Goal: Information Seeking & Learning: Find contact information

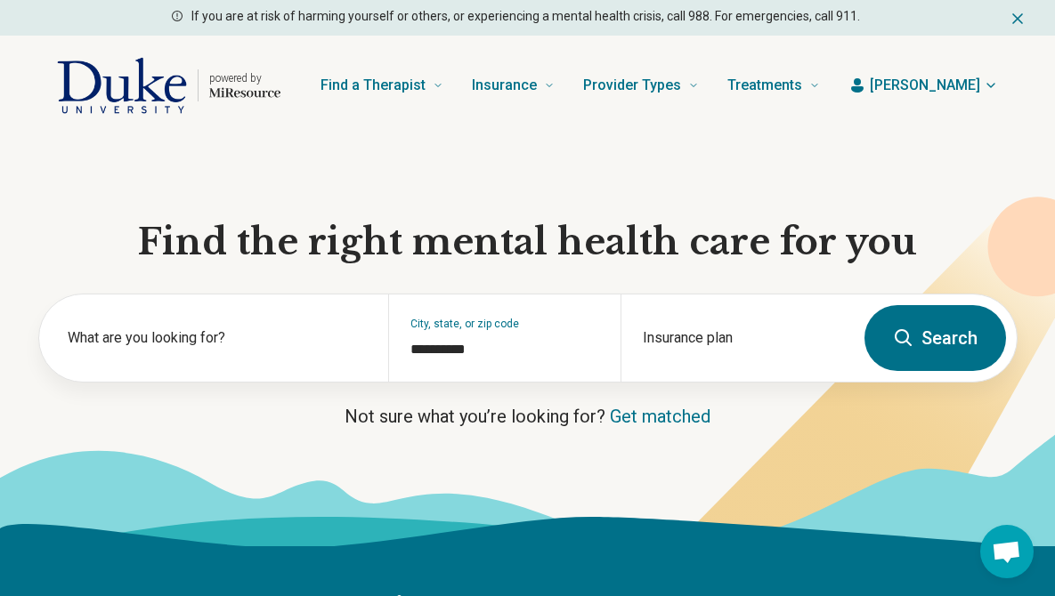
scroll to position [410, 0]
click at [924, 328] on button "Search" at bounding box center [935, 338] width 142 height 66
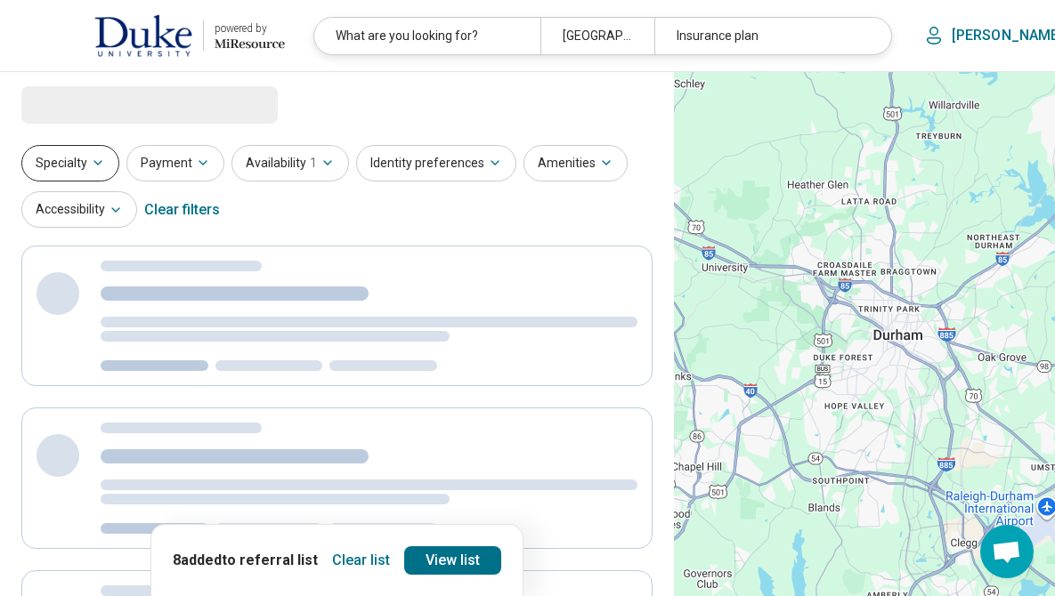
select select "***"
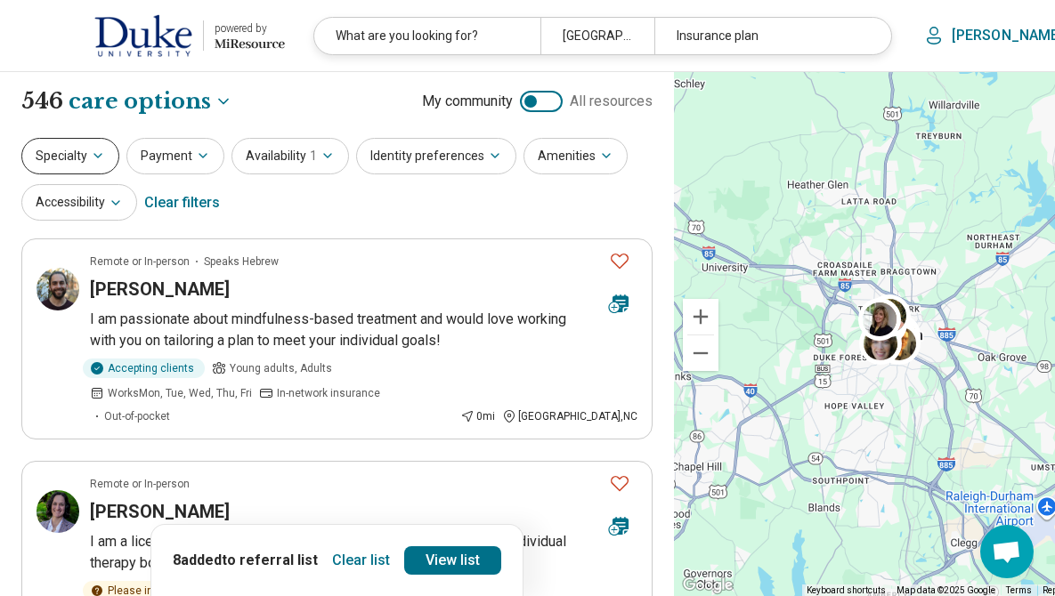
click at [95, 165] on button "Specialty" at bounding box center [70, 156] width 98 height 36
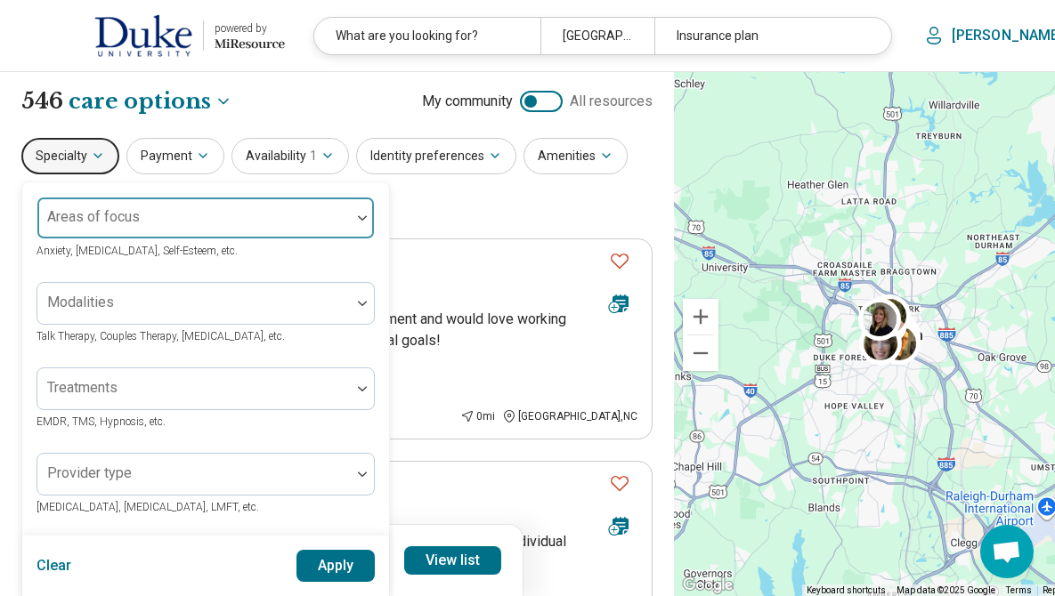
click at [136, 219] on div "Areas of focus" at bounding box center [205, 218] width 338 height 43
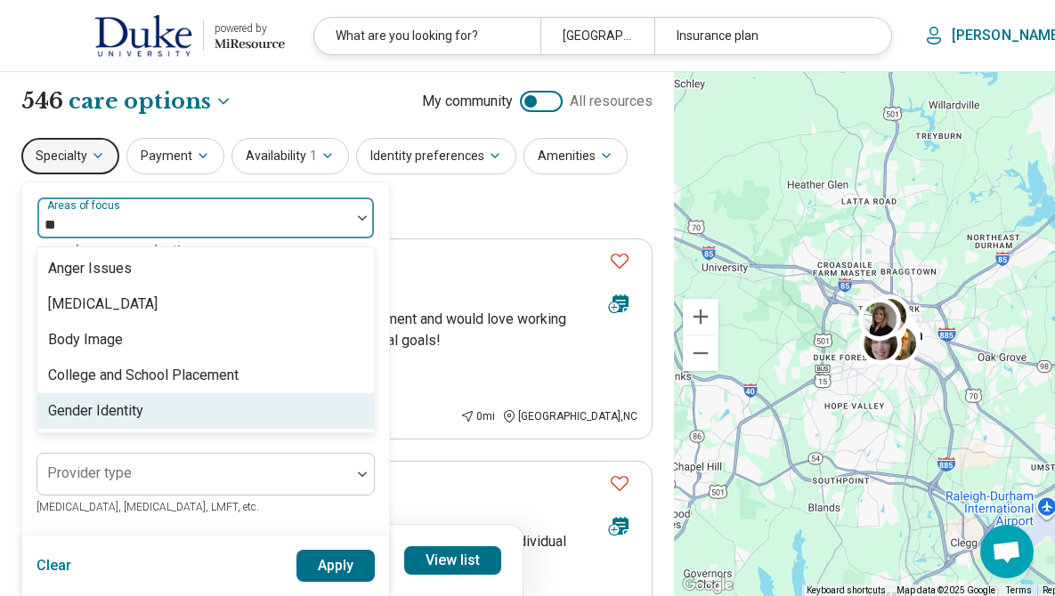
type input "*"
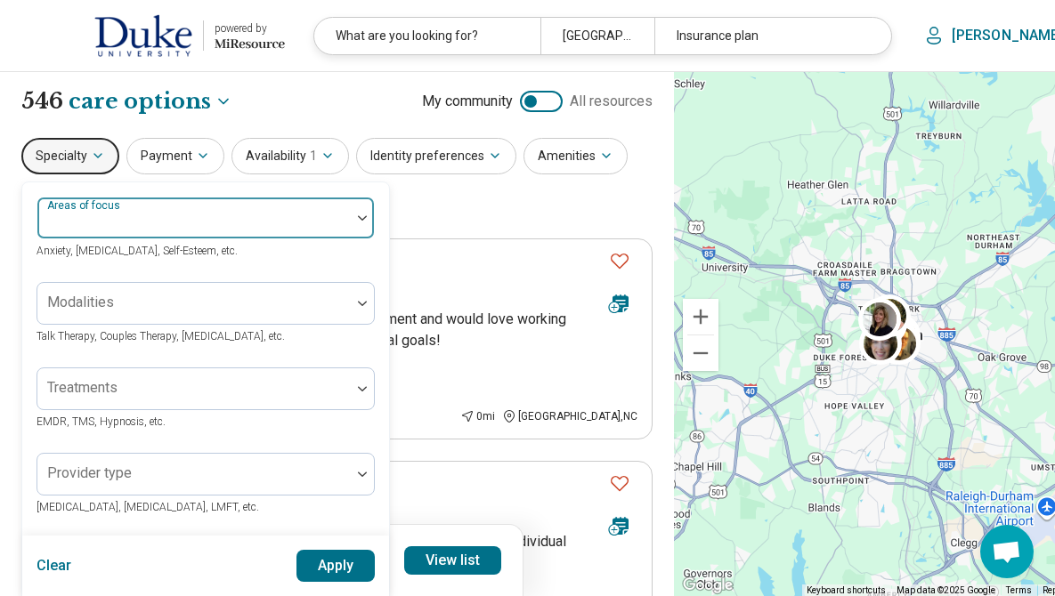
click at [126, 218] on div at bounding box center [194, 225] width 299 height 25
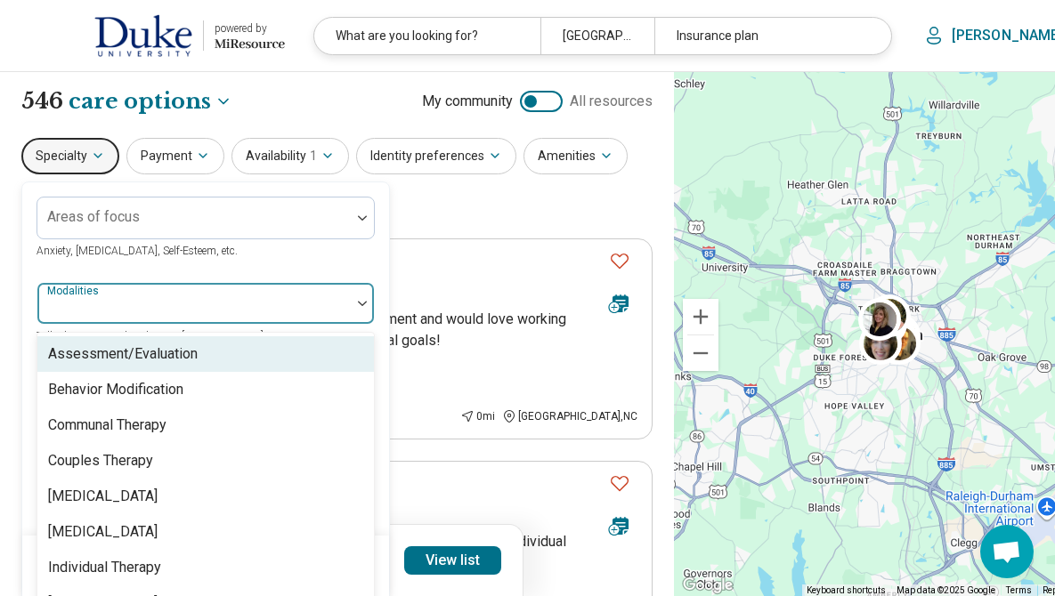
click at [150, 320] on div at bounding box center [194, 310] width 299 height 25
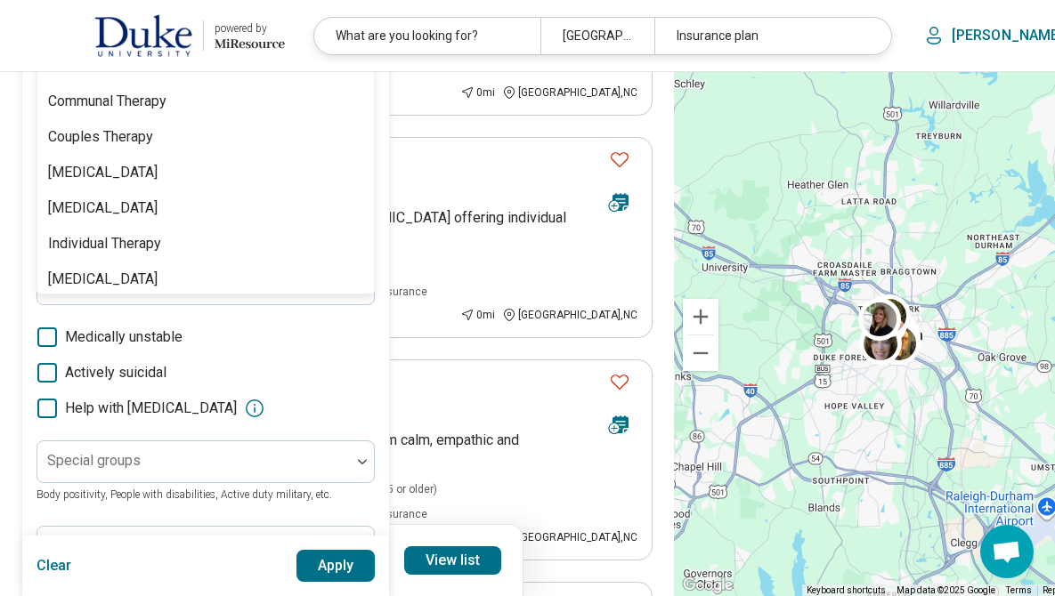
scroll to position [302, 0]
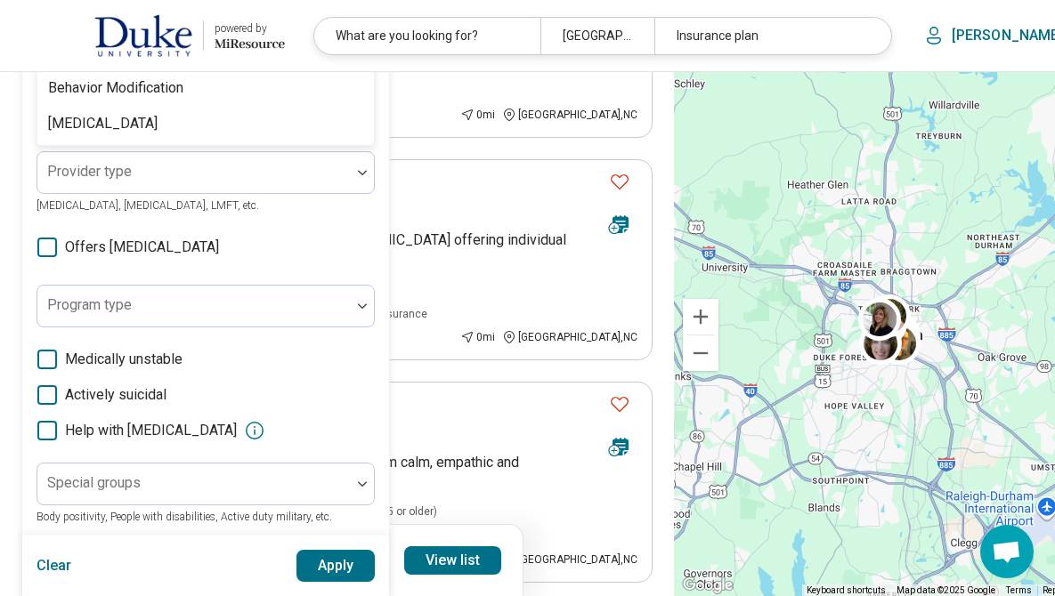
type input "*"
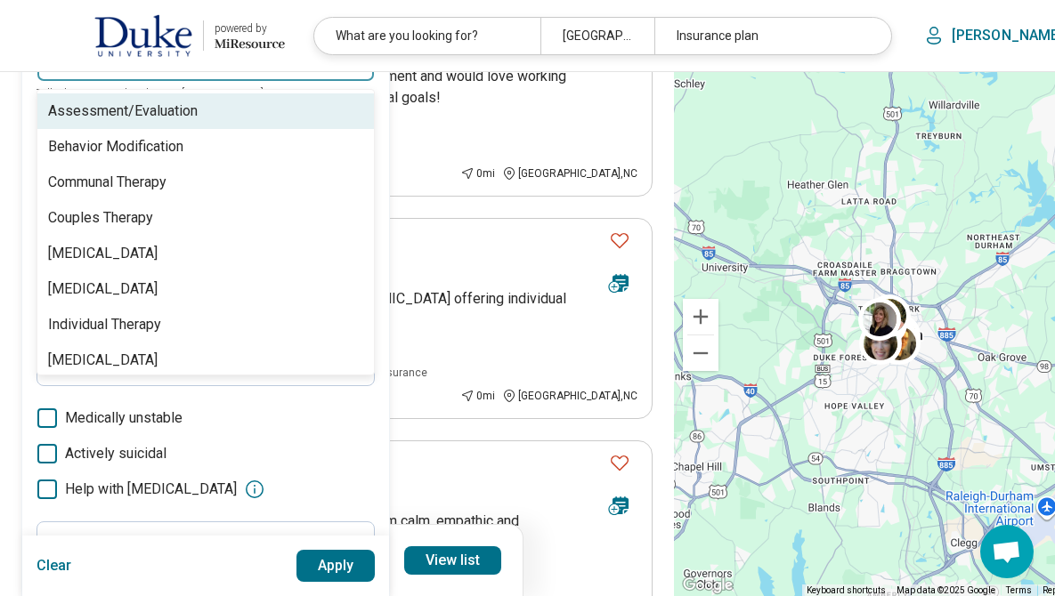
scroll to position [191, 0]
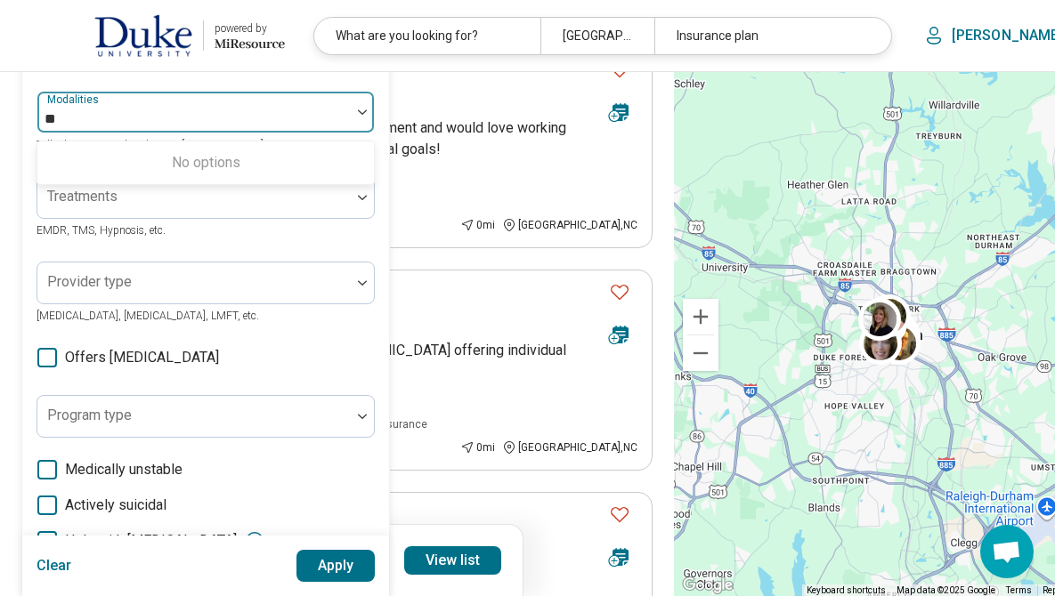
type input "*"
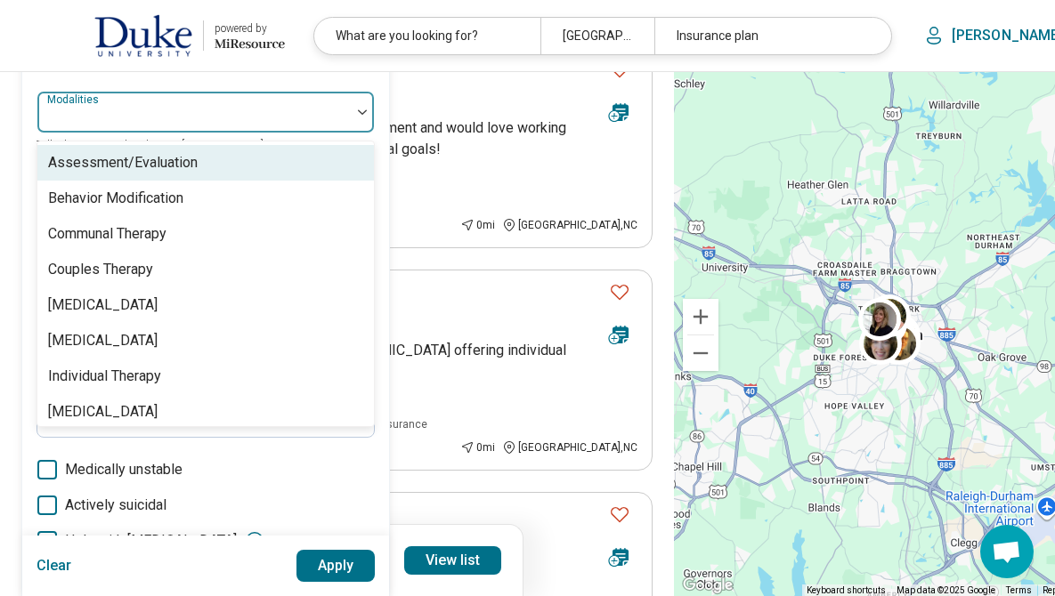
click at [97, 88] on div "Areas of focus Anxiety, [MEDICAL_DATA], Self-Esteem, etc. Assessment/Evaluation…" at bounding box center [205, 353] width 338 height 696
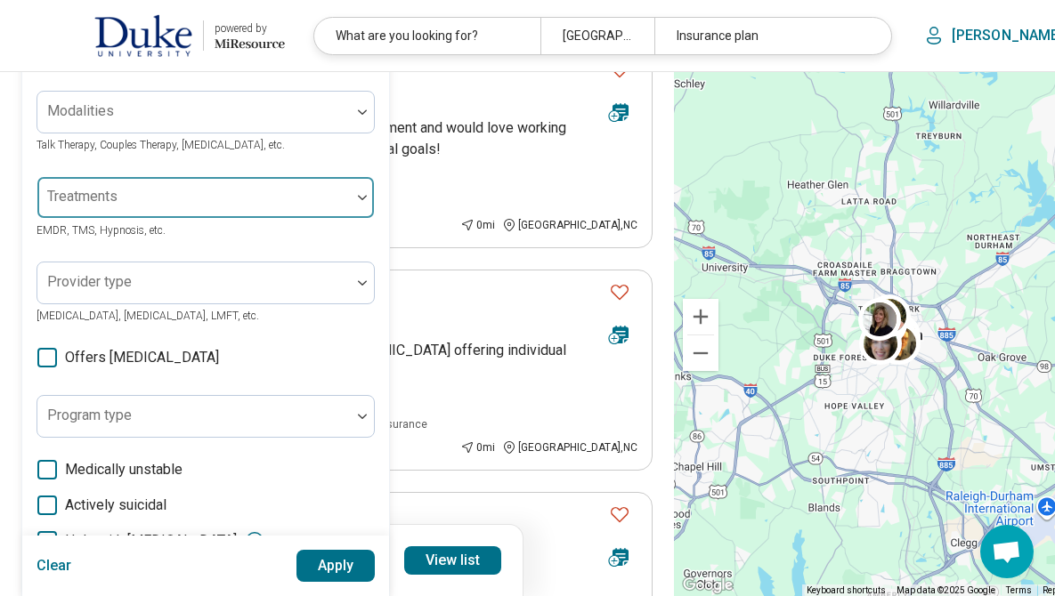
click at [117, 208] on div at bounding box center [194, 204] width 299 height 25
type input "*"
click at [307, 68] on header "powered by Miresource logo What are you looking for? [GEOGRAPHIC_DATA], NC Insu…" at bounding box center [561, 36] width 1122 height 72
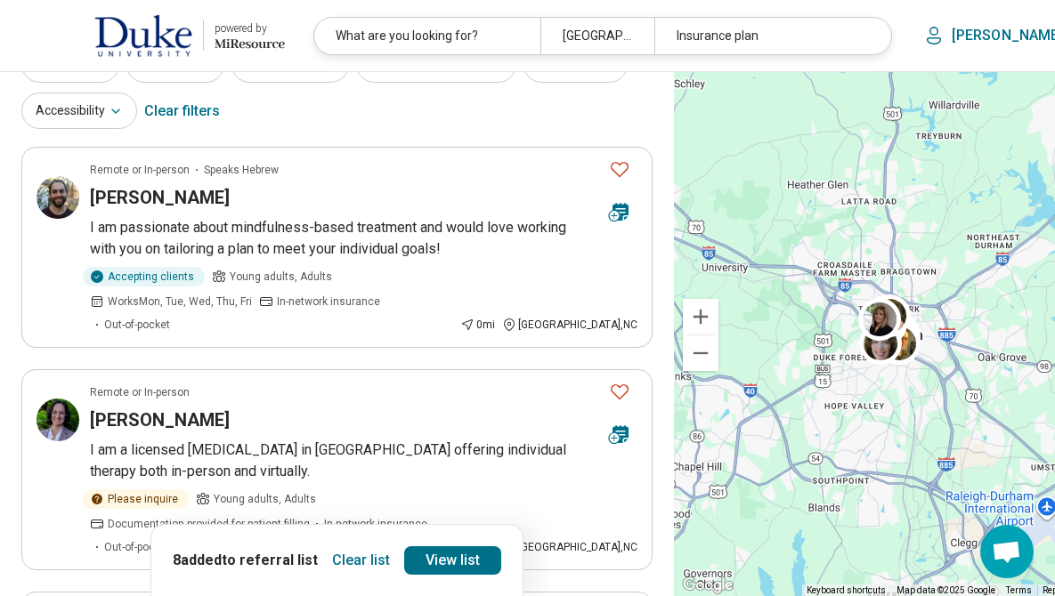
scroll to position [74, 0]
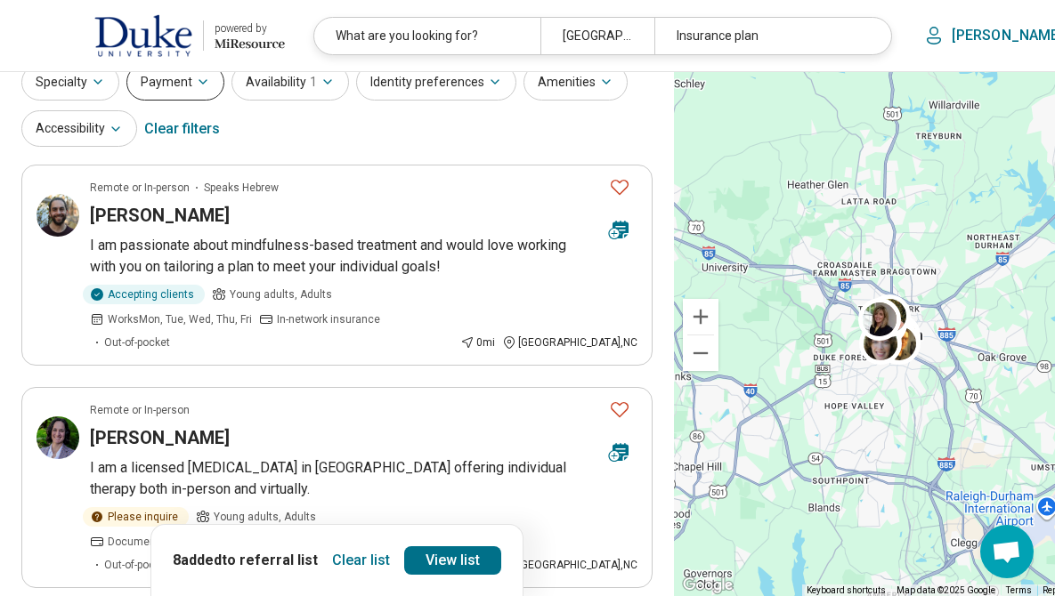
click at [182, 86] on button "Payment" at bounding box center [175, 82] width 98 height 36
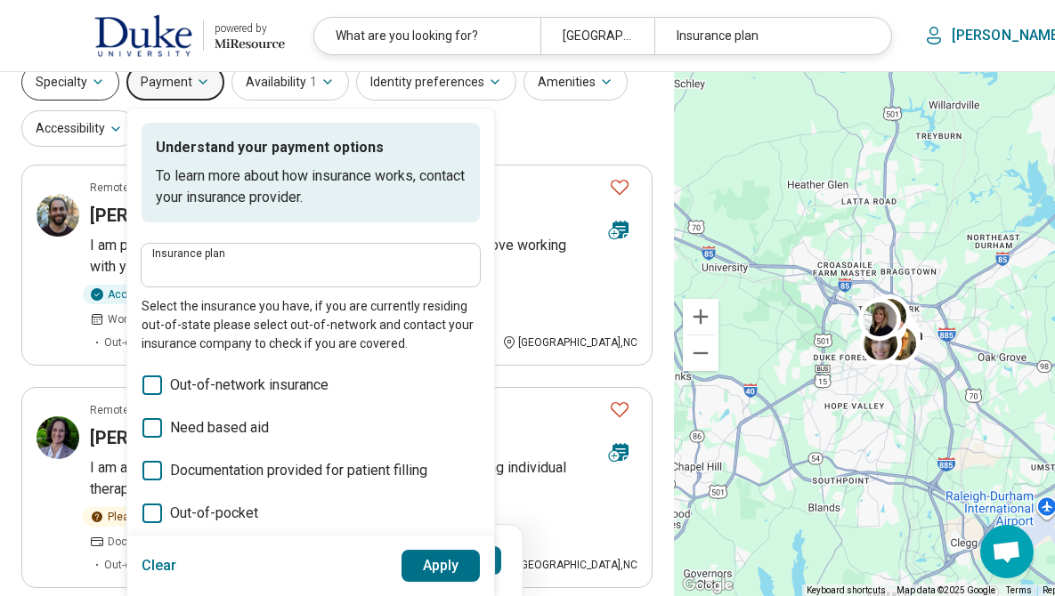
click at [78, 86] on button "Specialty" at bounding box center [70, 82] width 98 height 36
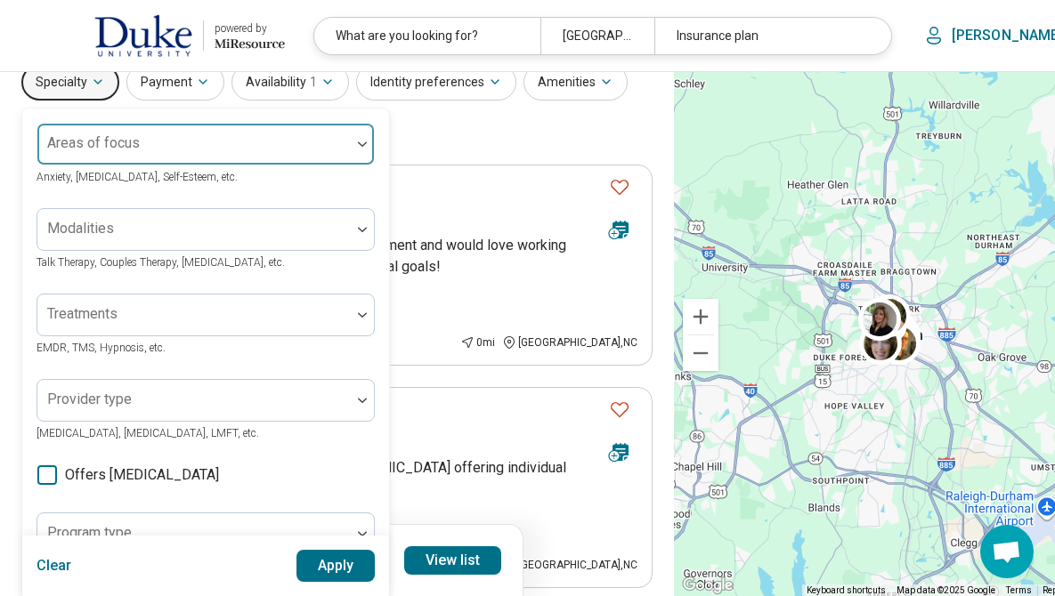
click at [227, 126] on div at bounding box center [193, 144] width 313 height 39
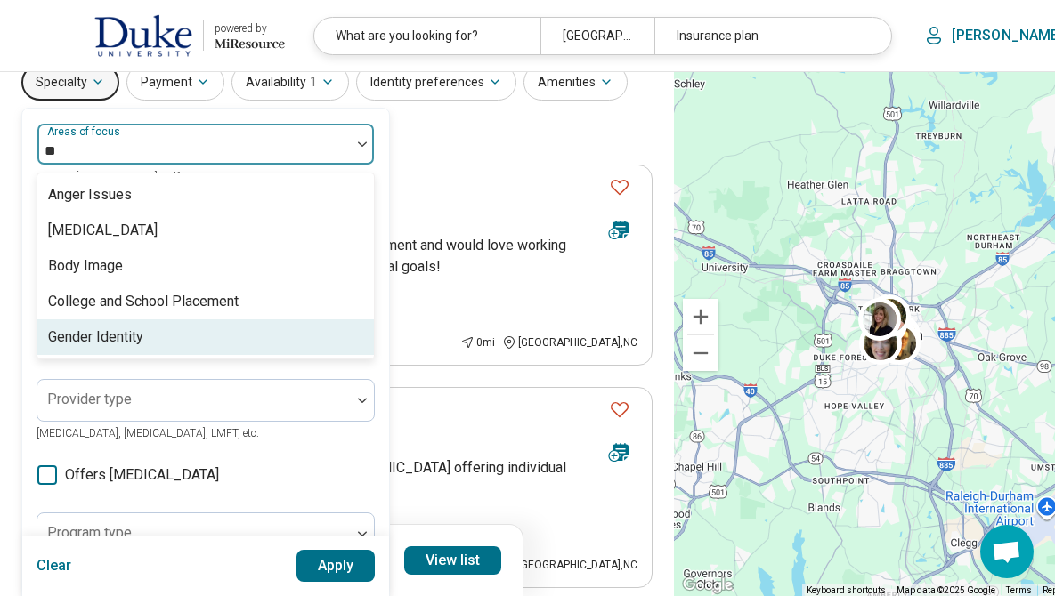
type input "*"
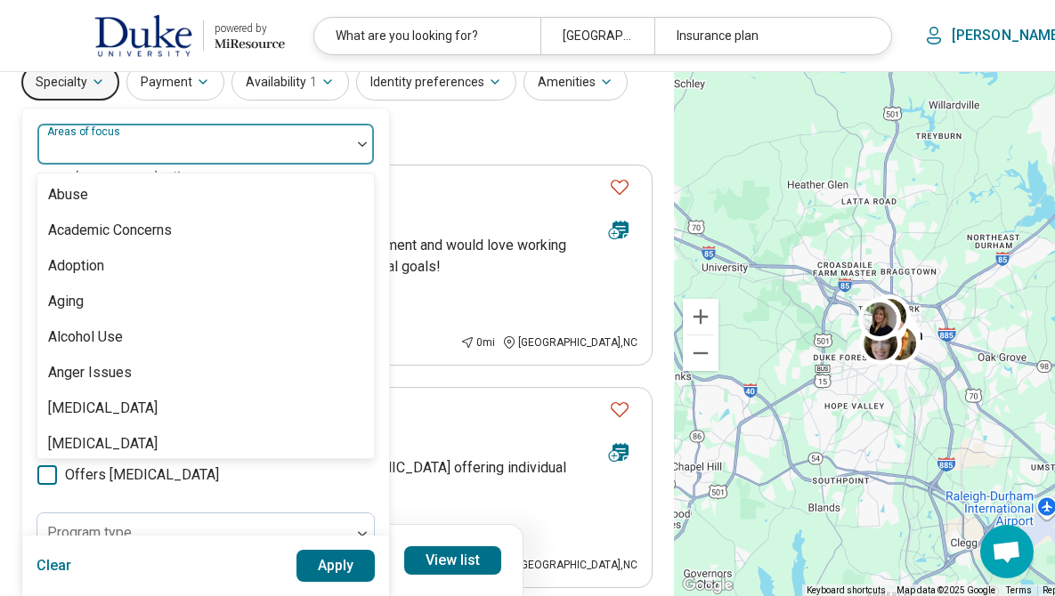
click at [140, 147] on div at bounding box center [194, 151] width 299 height 25
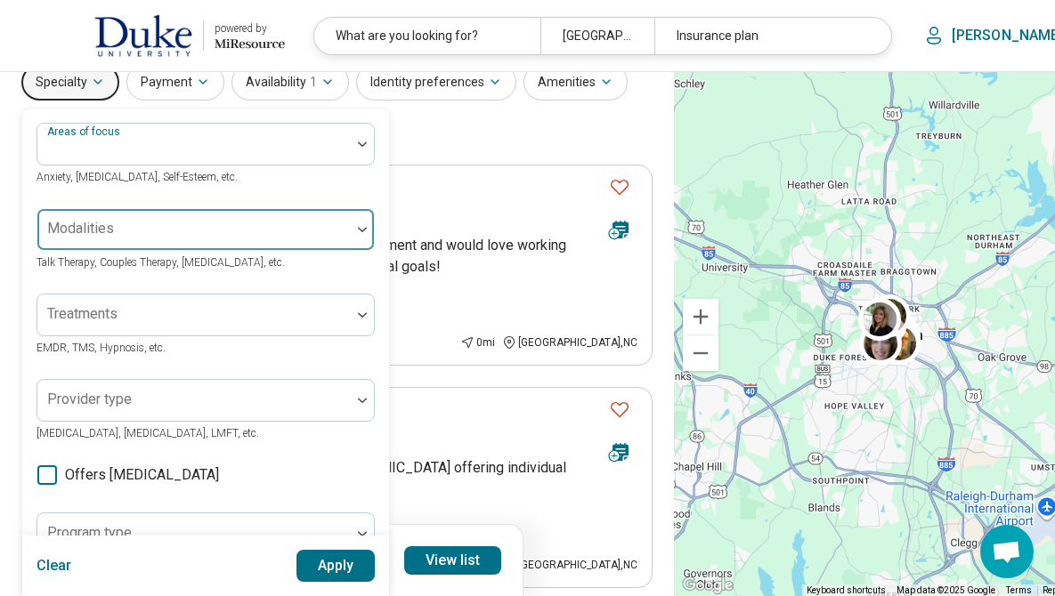
click at [146, 224] on div at bounding box center [194, 236] width 299 height 25
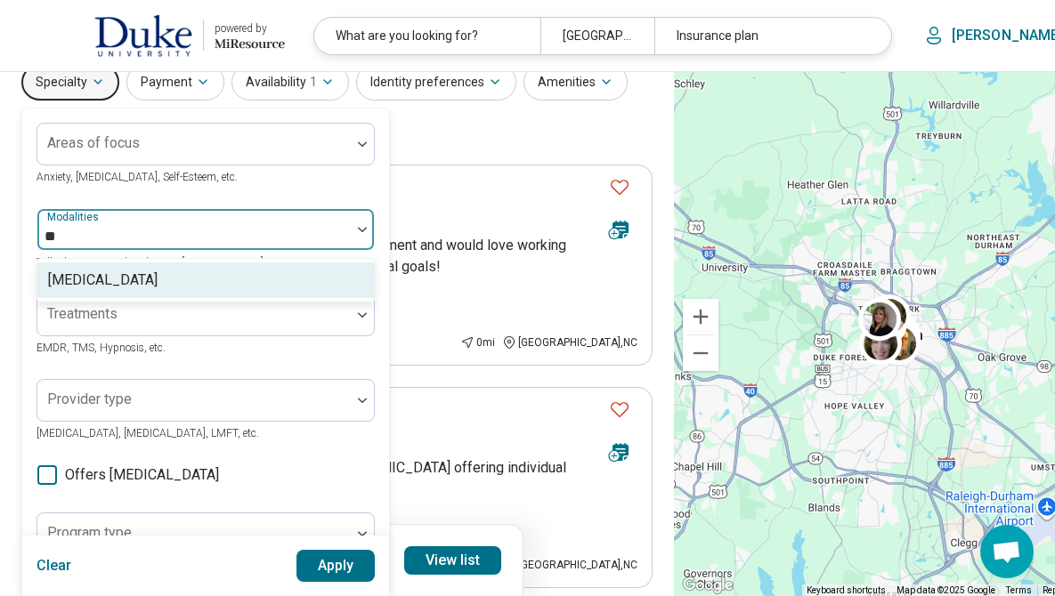
type input "*"
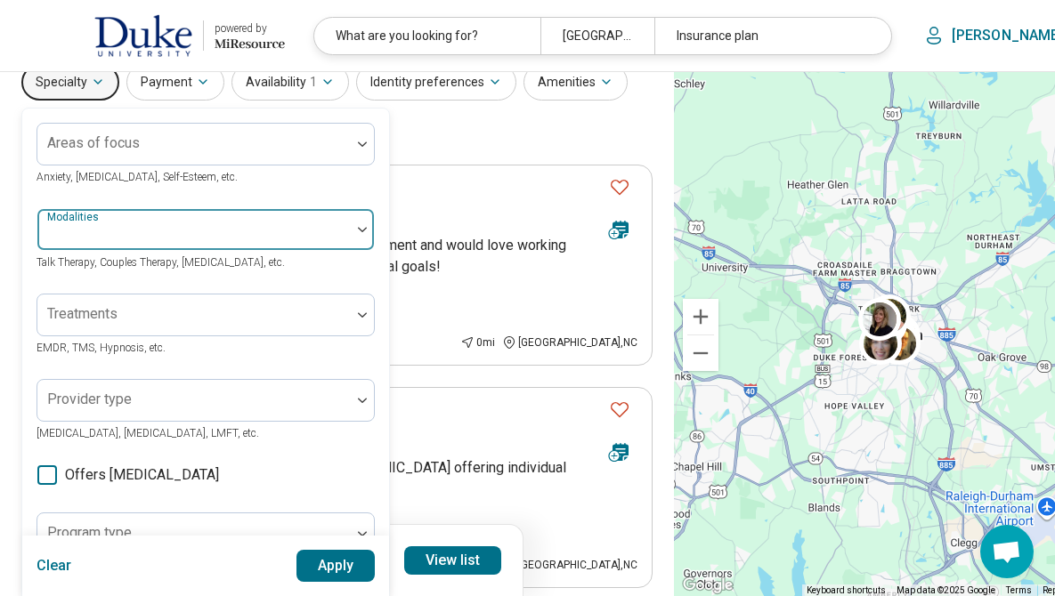
click at [107, 221] on div at bounding box center [193, 229] width 313 height 39
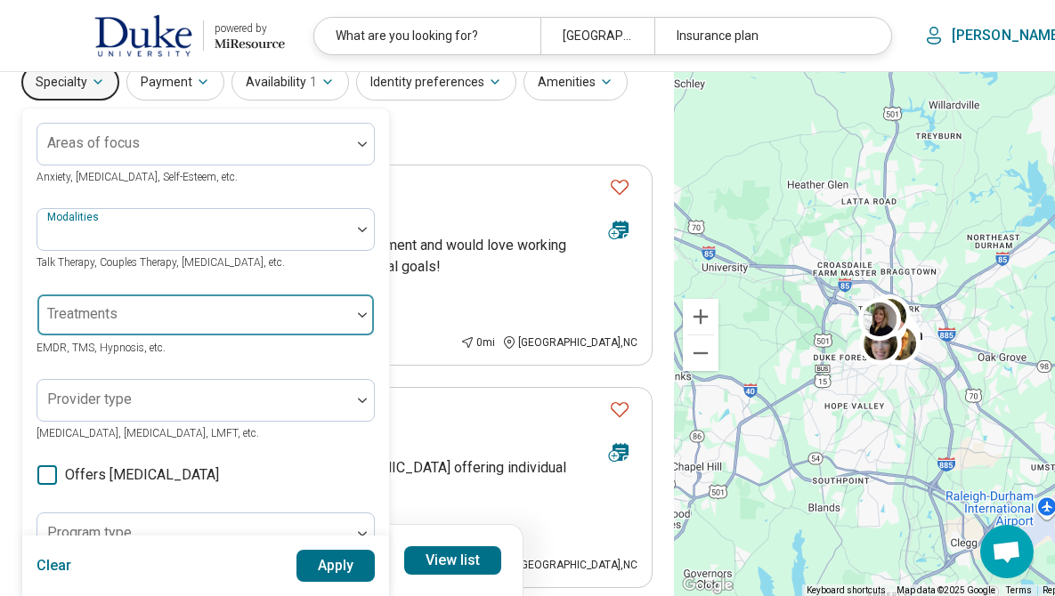
click at [126, 318] on div at bounding box center [194, 322] width 299 height 25
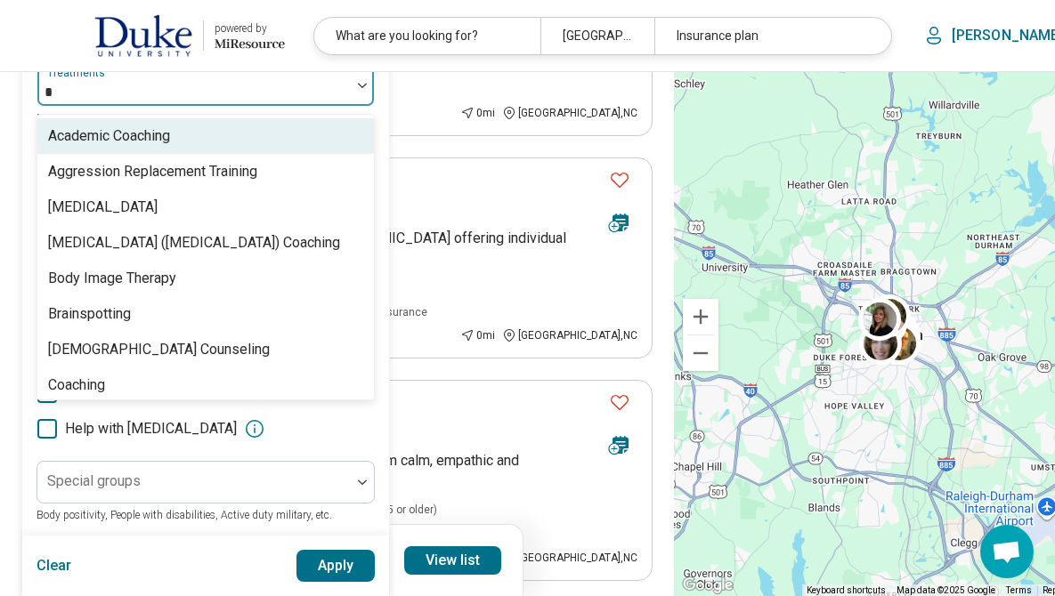
scroll to position [302, 0]
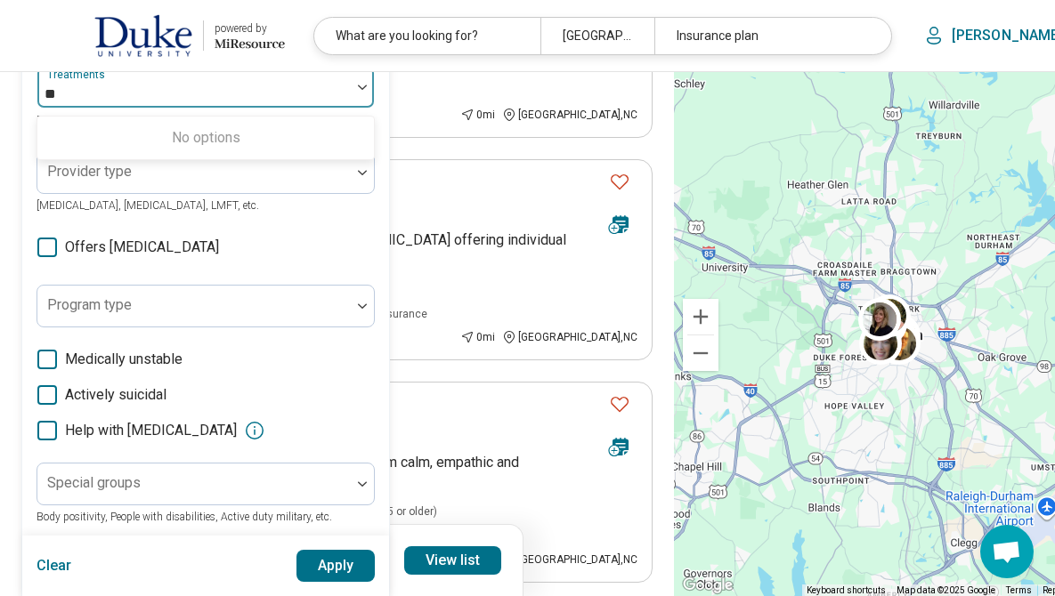
type input "*"
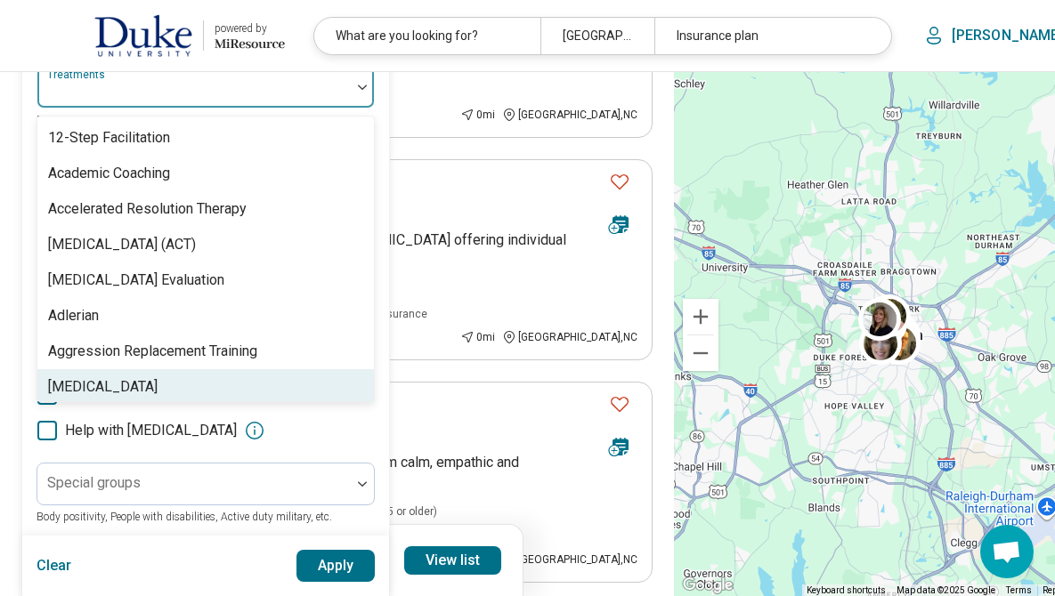
type input "*"
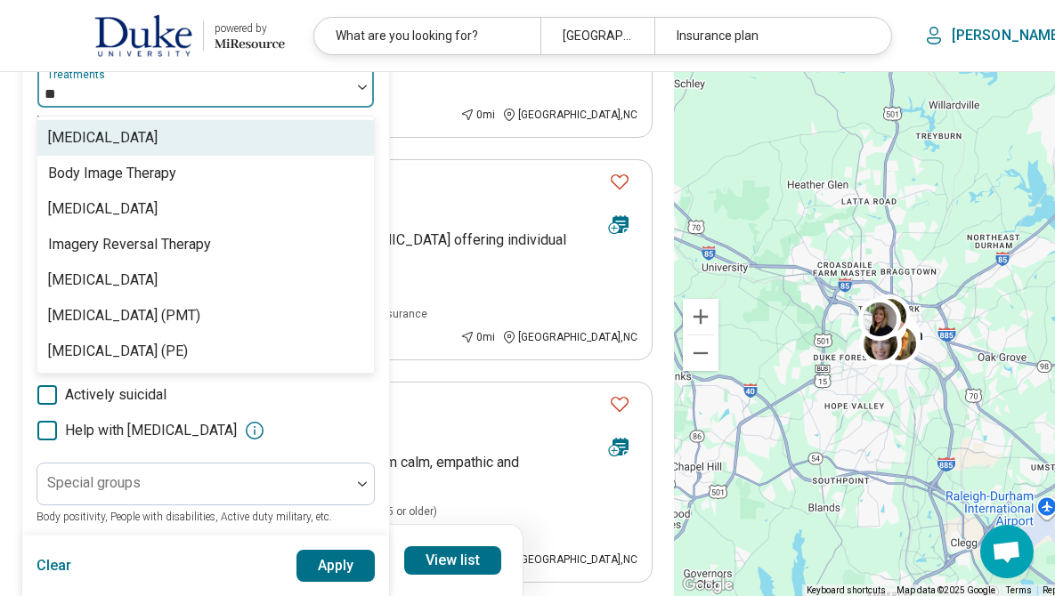
type input "*"
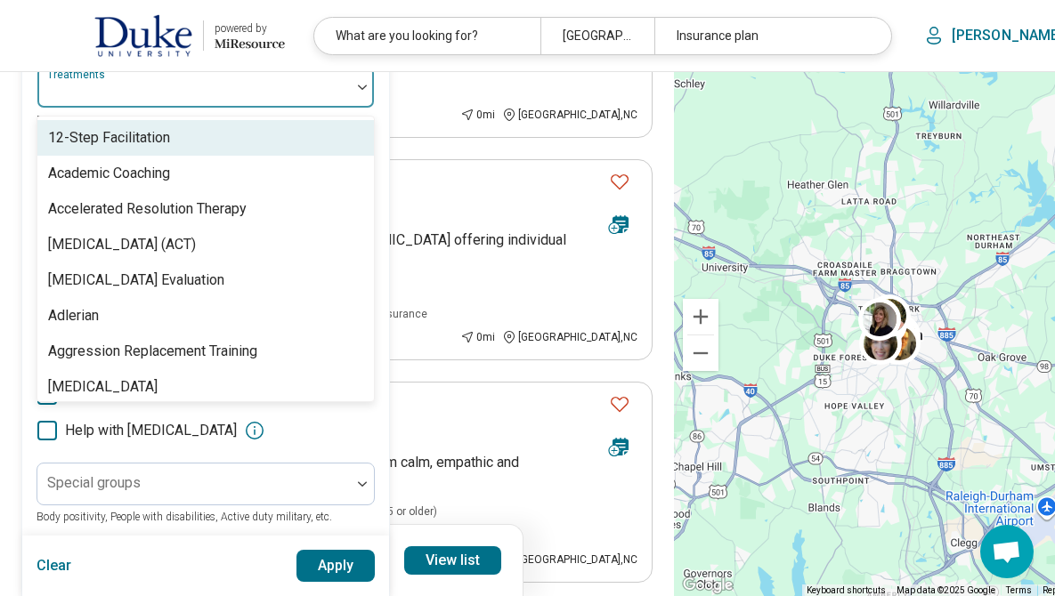
click at [101, 110] on div "12-Step Facilitation, 1 of 104. 104 results available. Use Up and Down to choos…" at bounding box center [205, 98] width 338 height 64
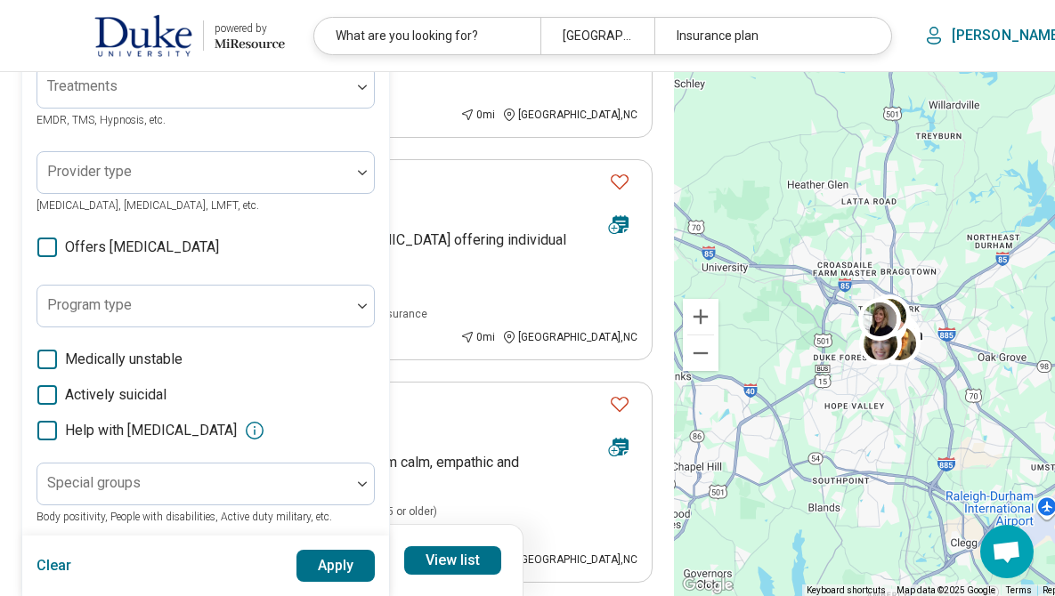
click at [122, 195] on div "Provider type [MEDICAL_DATA], [MEDICAL_DATA], LMFT, etc." at bounding box center [205, 183] width 338 height 64
click at [117, 180] on div at bounding box center [194, 179] width 299 height 25
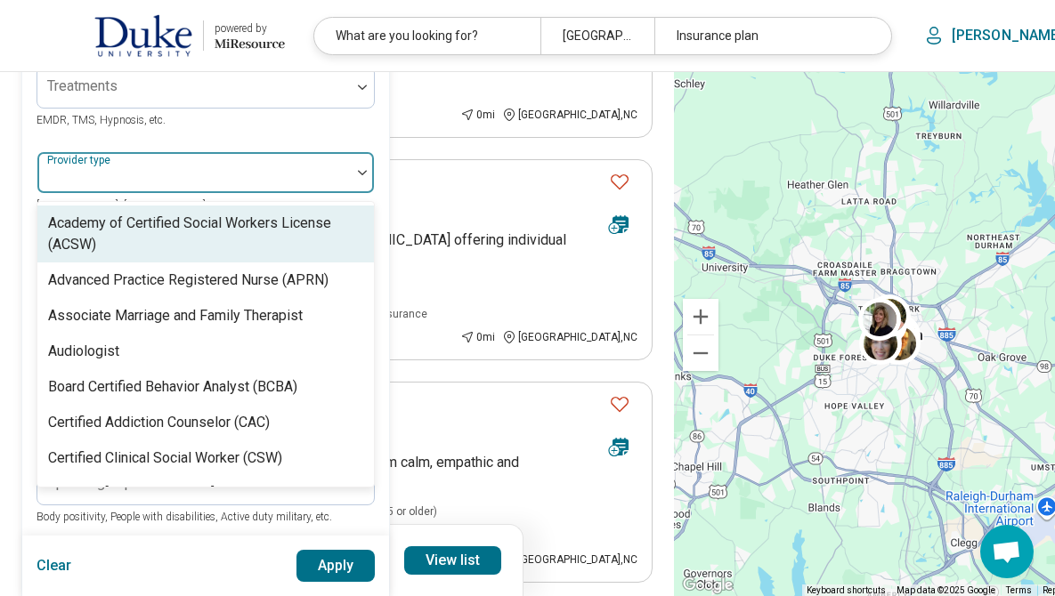
click at [186, 134] on div "Areas of focus Anxiety, [MEDICAL_DATA], Self-Esteem, etc. Modalities Talk Thera…" at bounding box center [205, 243] width 338 height 696
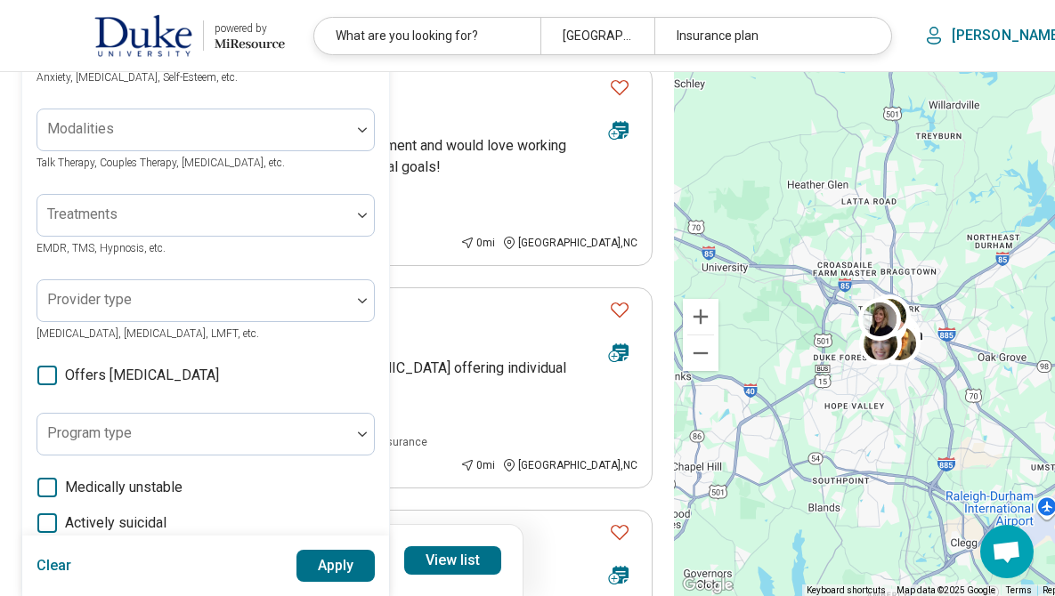
scroll to position [170, 0]
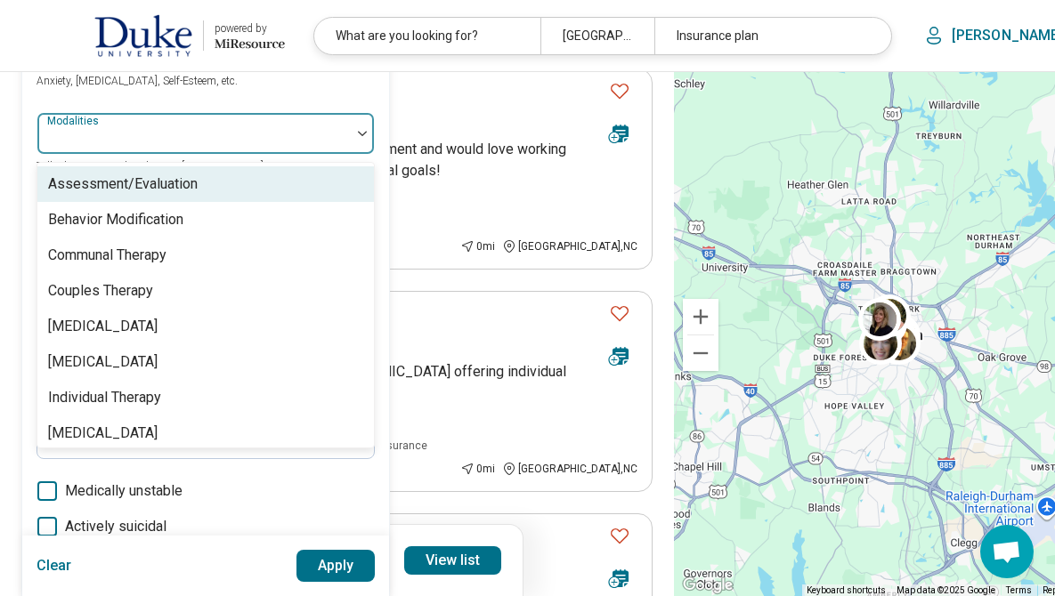
click at [157, 133] on div at bounding box center [194, 140] width 299 height 25
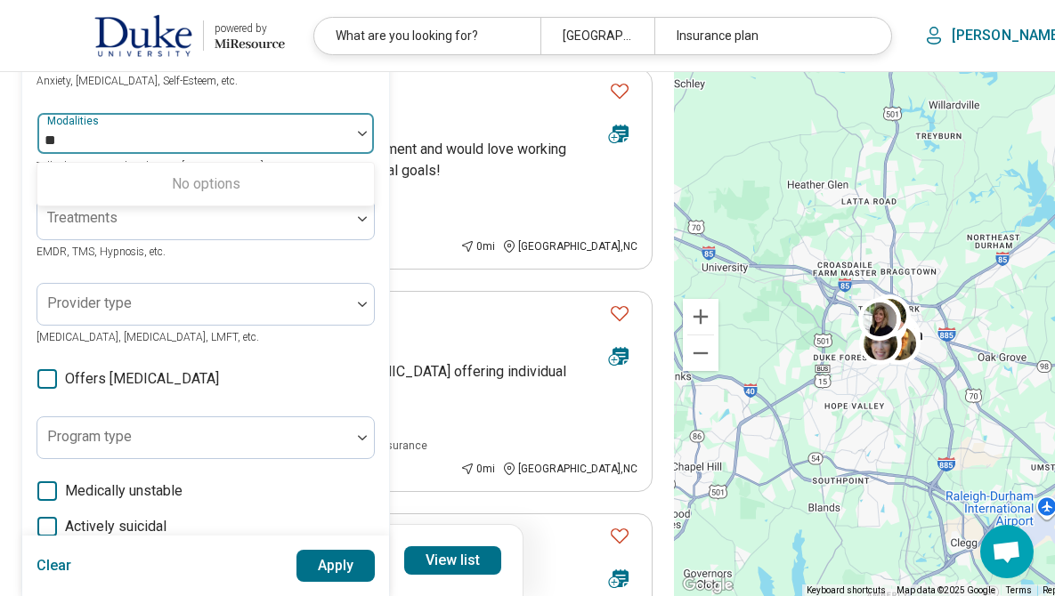
type input "*"
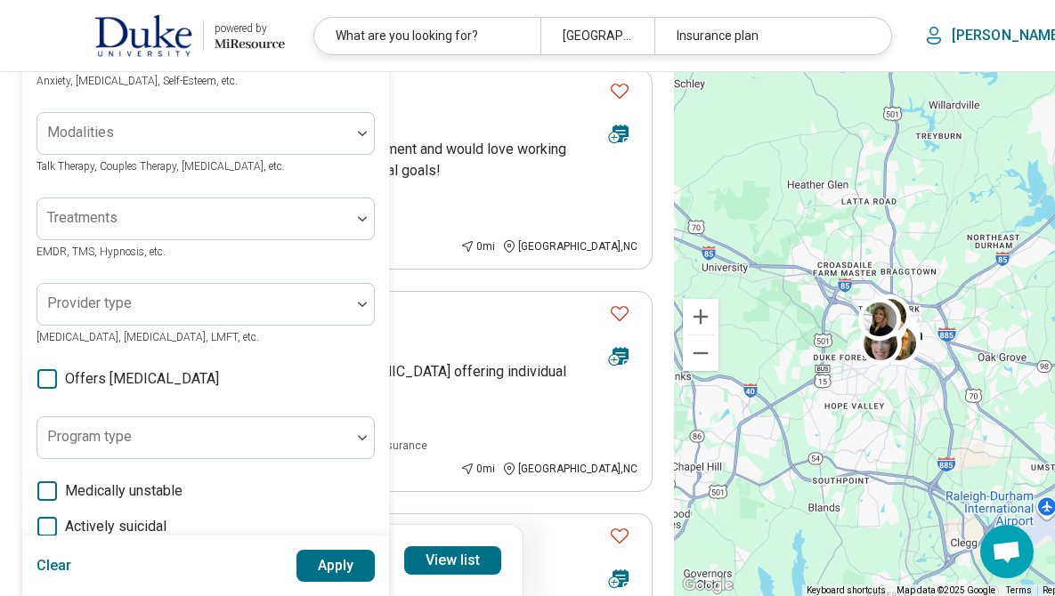
click at [117, 97] on div "Areas of focus Anxiety, [MEDICAL_DATA], Self-Esteem, etc. Modalities Talk Thera…" at bounding box center [205, 375] width 338 height 696
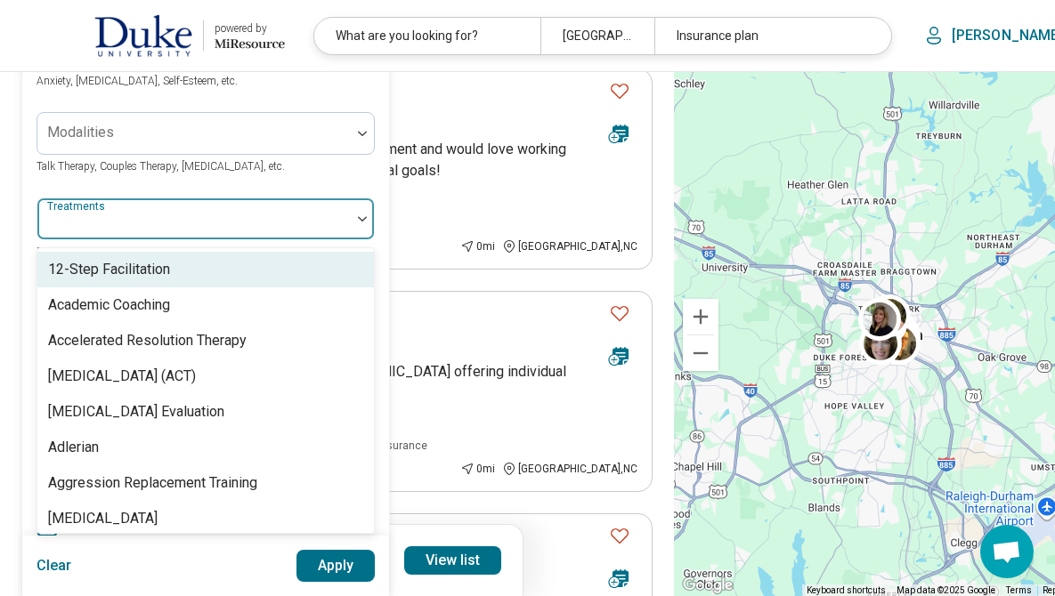
click at [123, 235] on div at bounding box center [194, 226] width 299 height 25
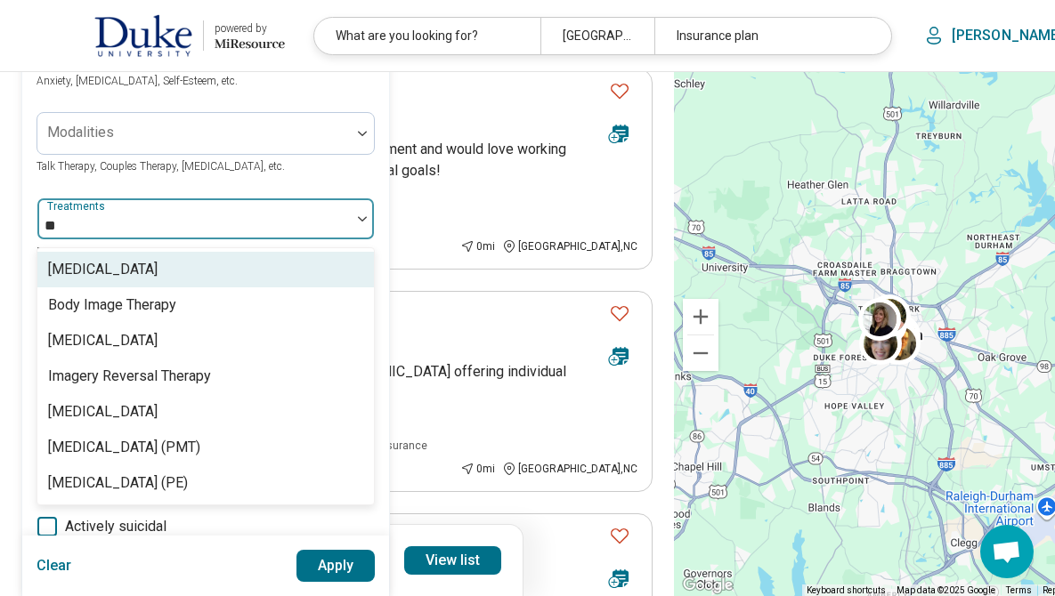
type input "*"
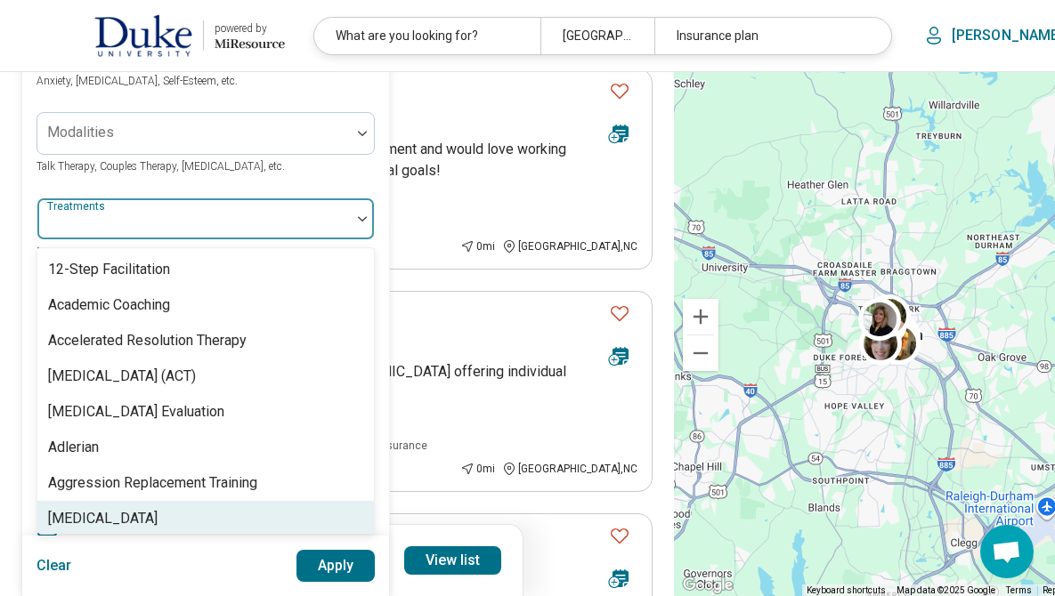
click at [70, 108] on div "Areas of focus Anxiety, [MEDICAL_DATA], Self-Esteem, etc. Modalities Talk Thera…" at bounding box center [205, 375] width 338 height 696
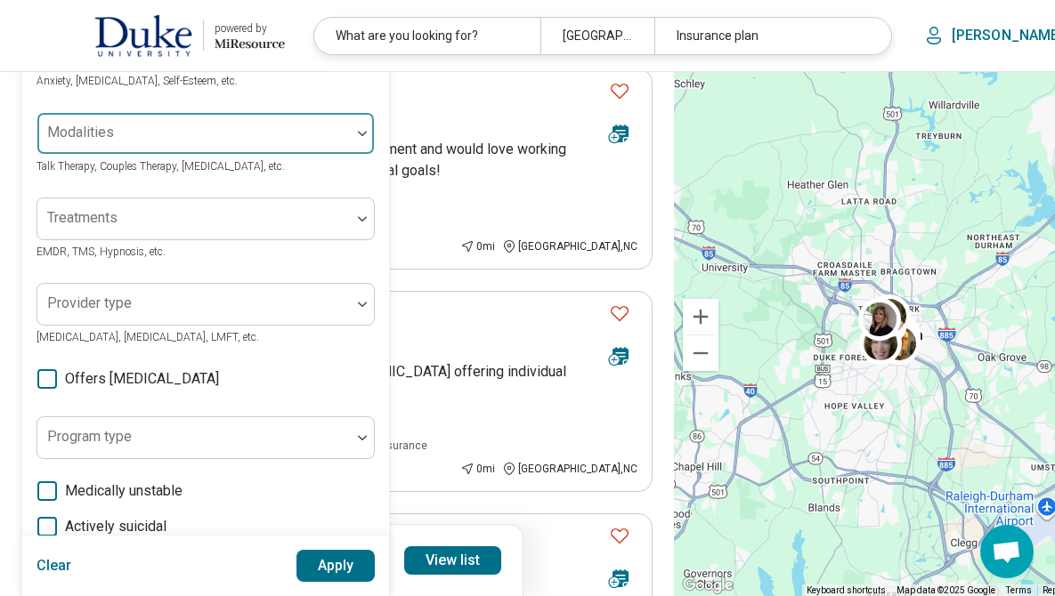
click at [78, 130] on div "Modalities" at bounding box center [205, 133] width 338 height 43
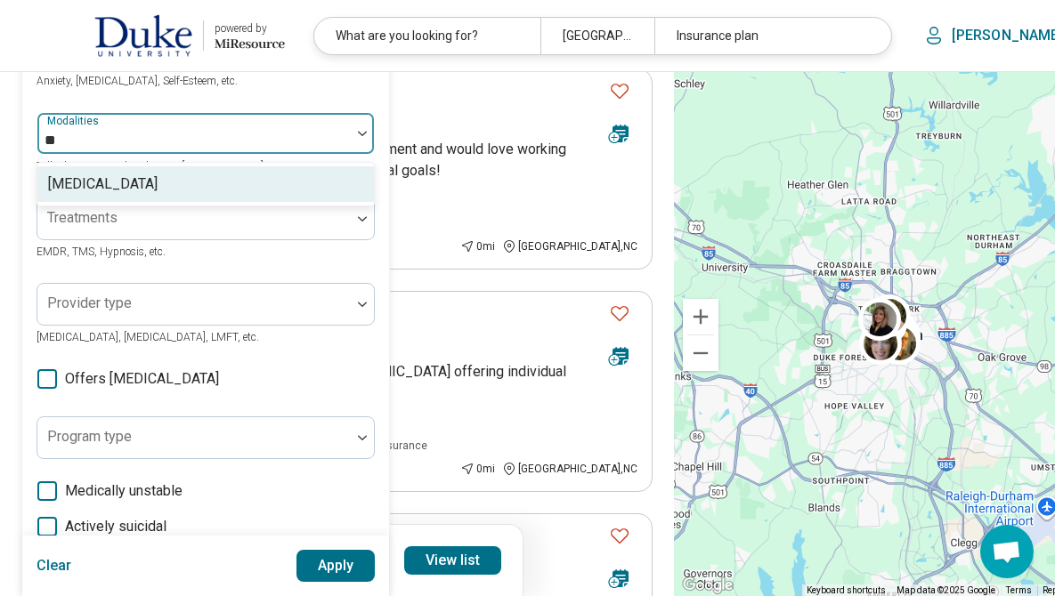
type input "*"
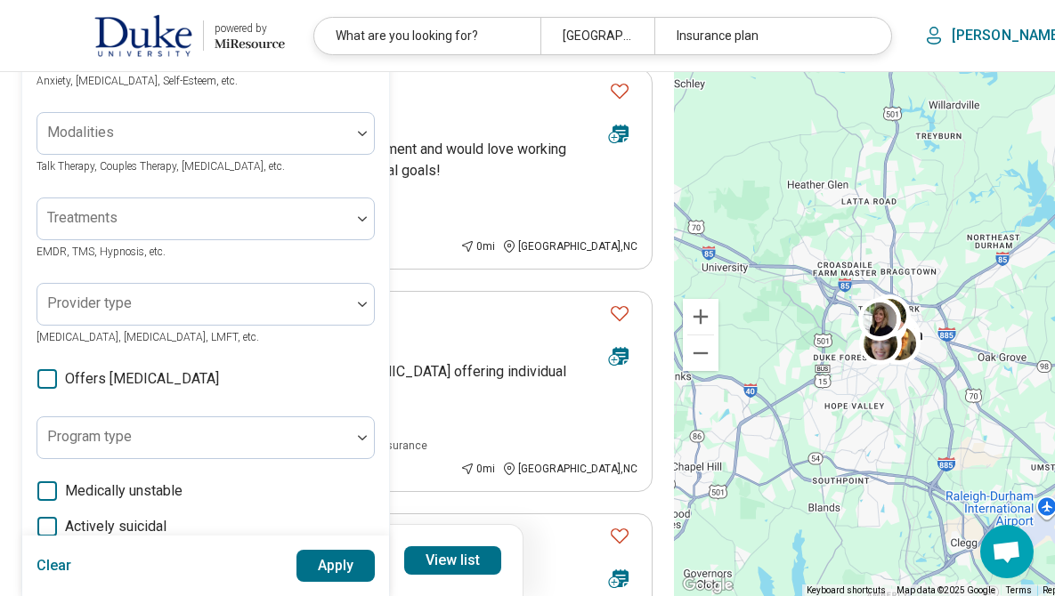
click at [261, 108] on div "Areas of focus Anxiety, [MEDICAL_DATA], Self-Esteem, etc. Modalities Talk Thera…" at bounding box center [205, 375] width 338 height 696
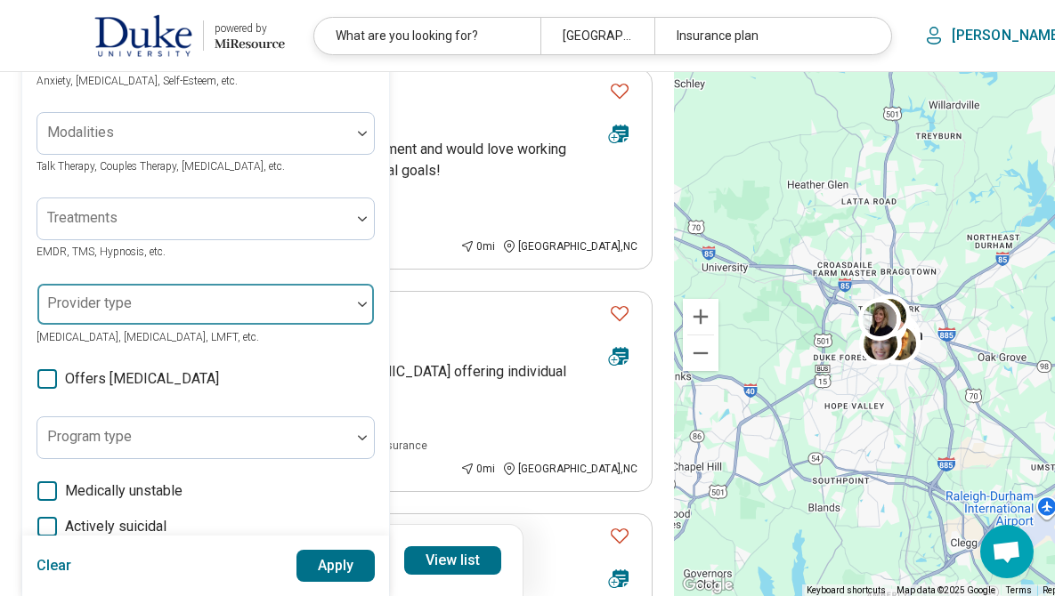
click at [170, 296] on div at bounding box center [193, 304] width 313 height 39
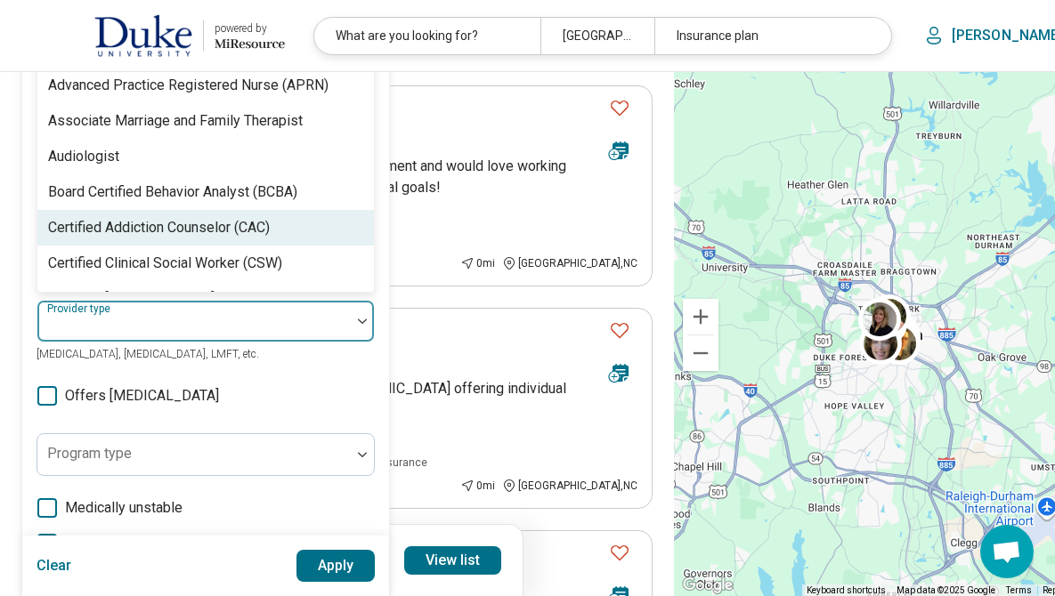
scroll to position [151, 0]
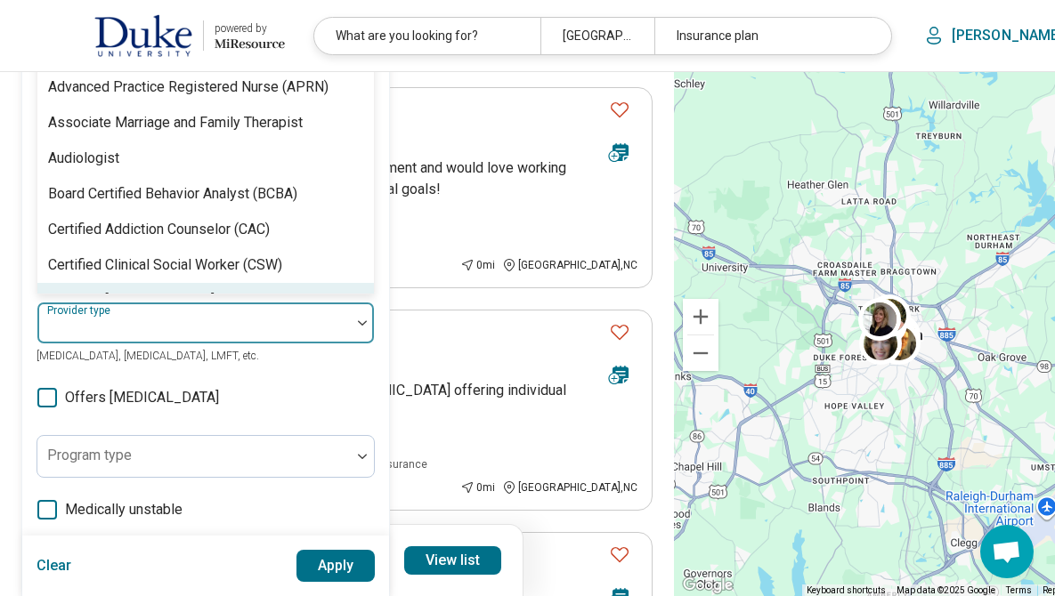
click at [241, 360] on div "Certified [MEDICAL_DATA] Specialist, 8 of 69. 69 results available. Use Up and …" at bounding box center [205, 334] width 338 height 64
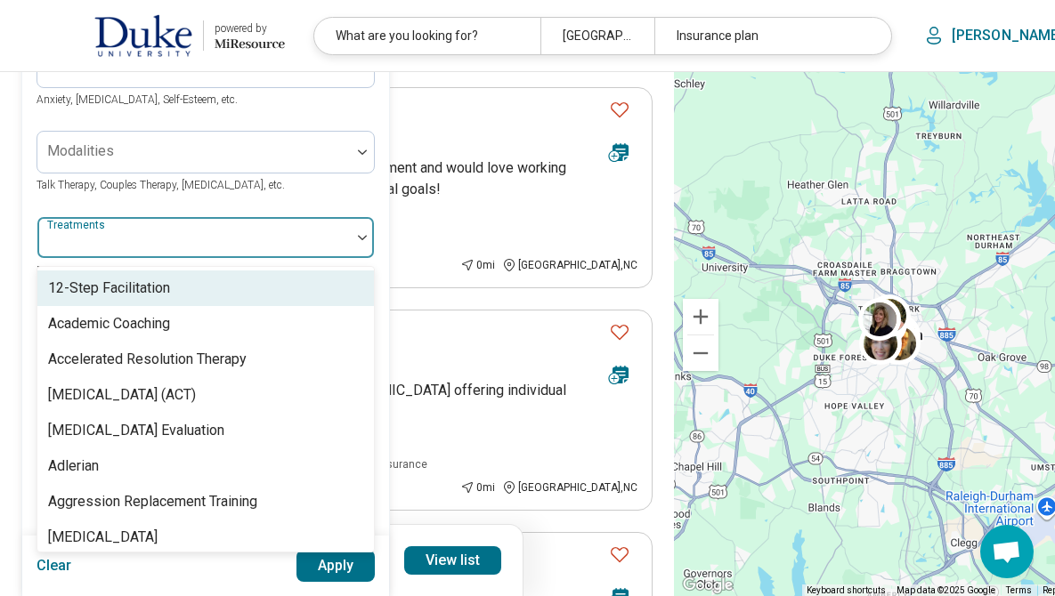
click at [181, 230] on div at bounding box center [193, 237] width 313 height 39
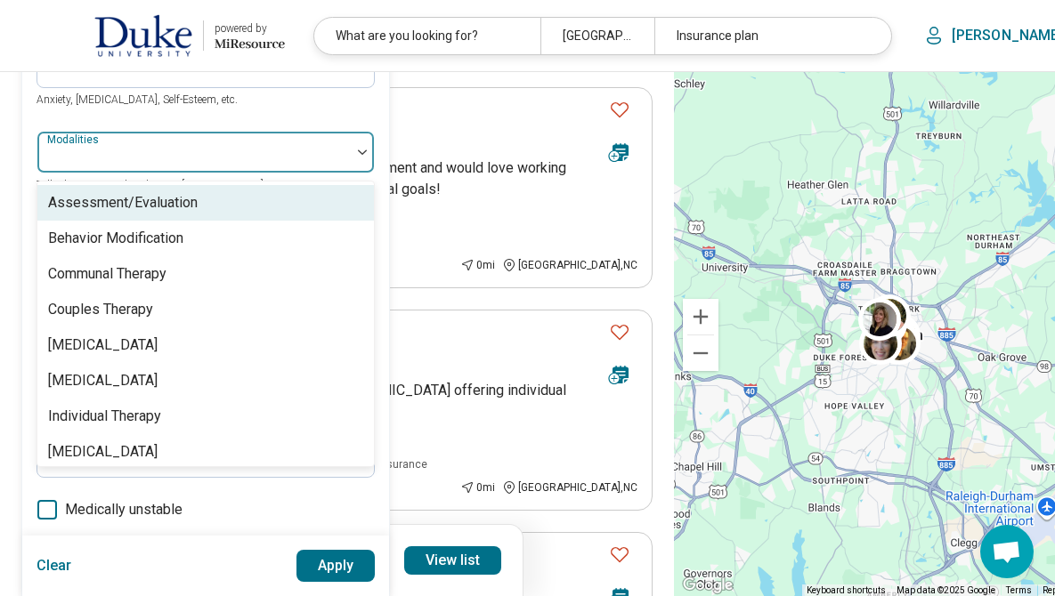
click at [154, 159] on div at bounding box center [194, 159] width 299 height 25
type input "*"
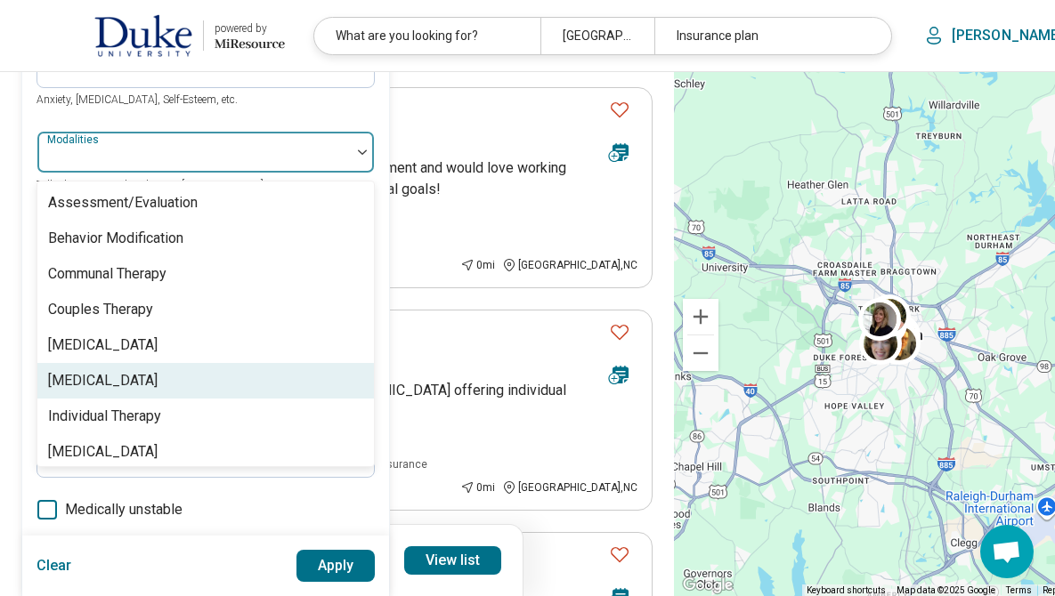
click at [219, 105] on div "Areas of focus Anxiety, [MEDICAL_DATA], Self-Esteem, etc." at bounding box center [205, 77] width 338 height 64
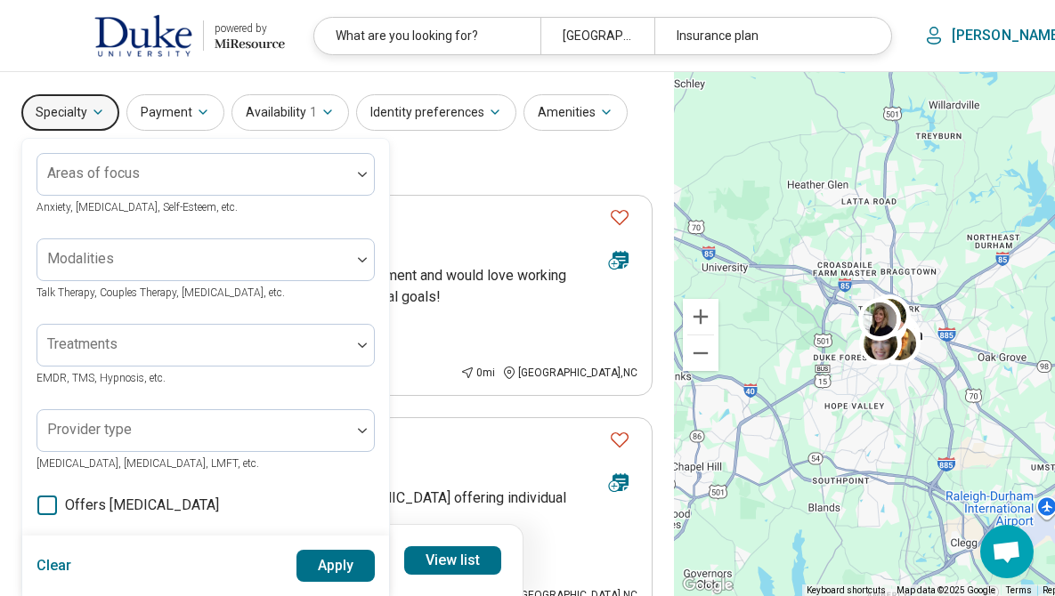
scroll to position [0, 0]
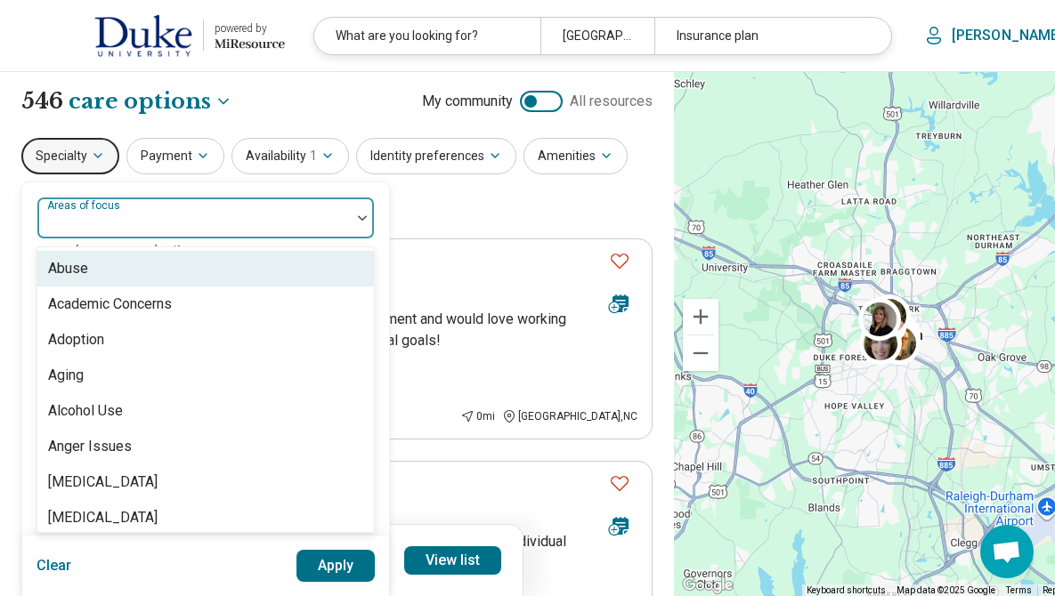
click at [320, 217] on div at bounding box center [194, 225] width 299 height 25
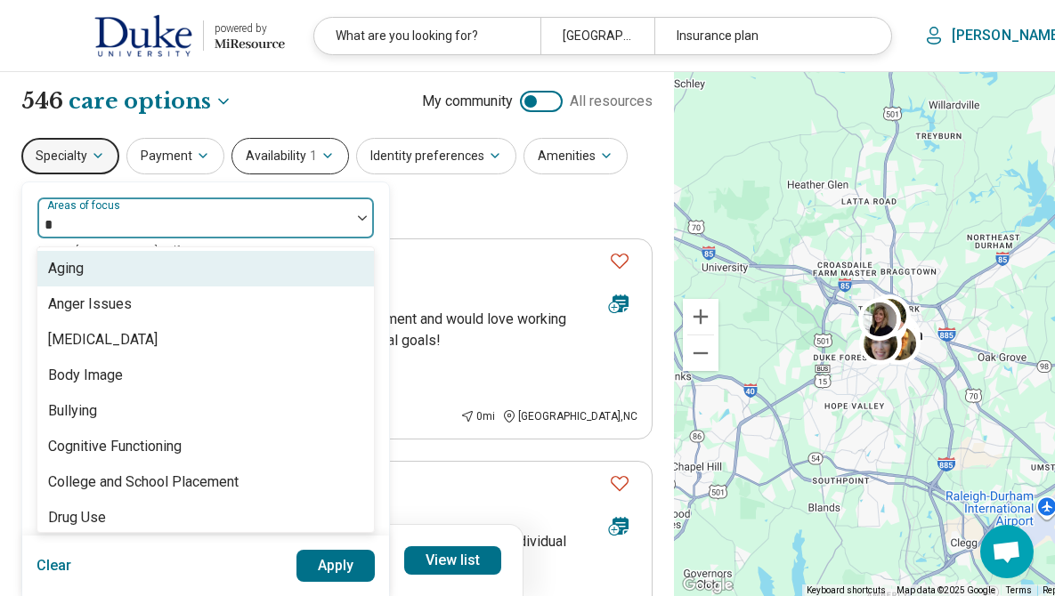
type input "**"
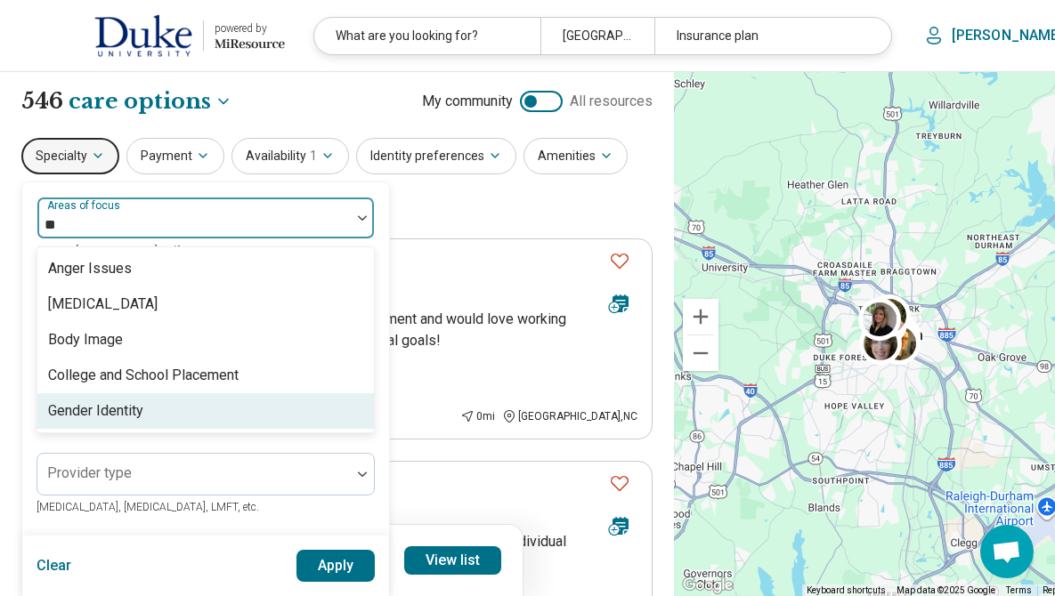
click at [93, 415] on div "Gender Identity" at bounding box center [95, 411] width 95 height 21
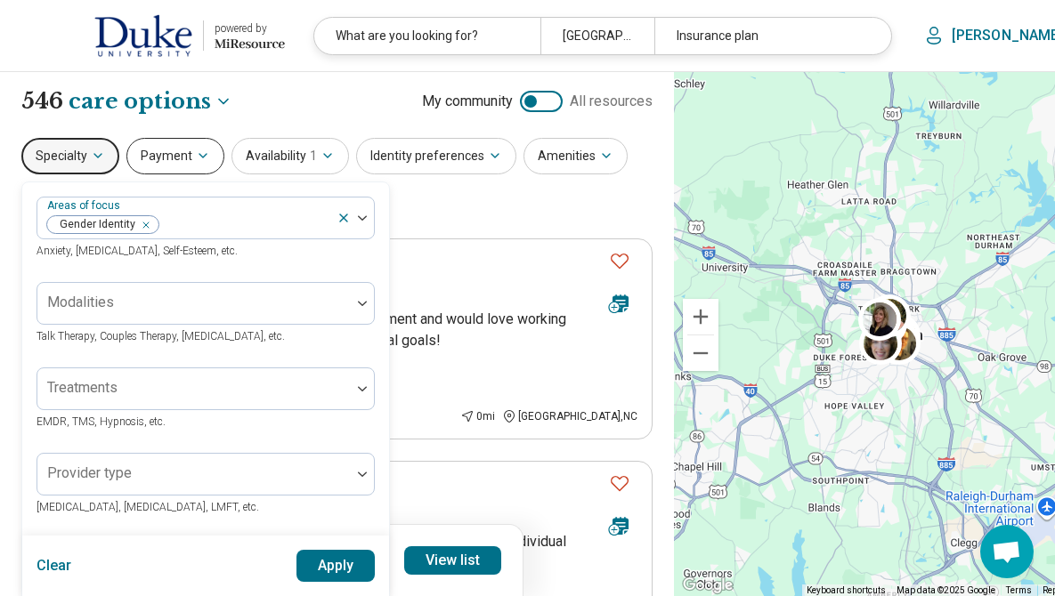
click at [151, 150] on button "Payment" at bounding box center [175, 156] width 98 height 36
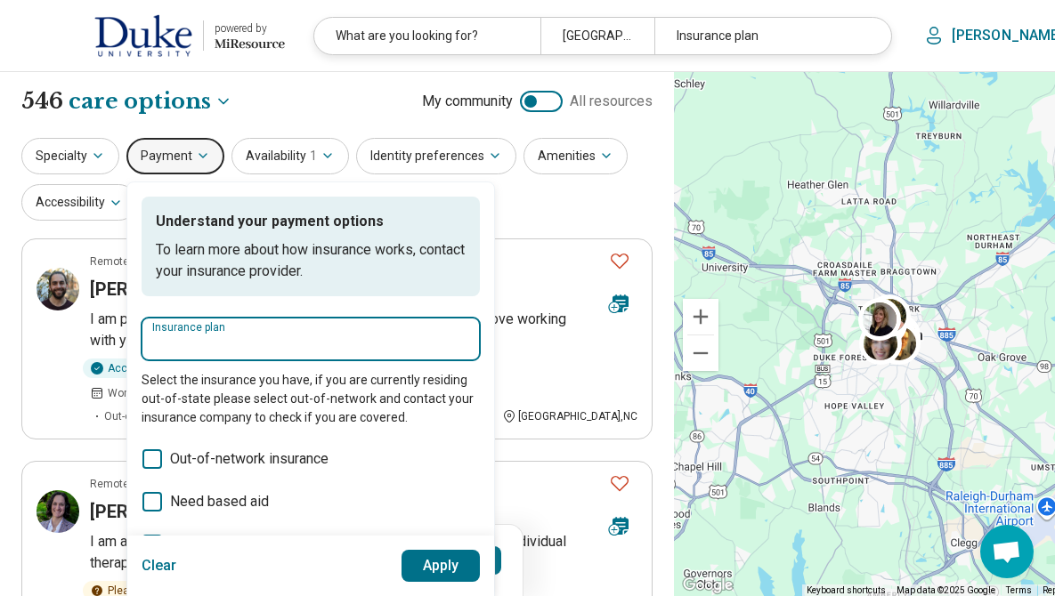
click at [225, 350] on input "Insurance plan" at bounding box center [310, 344] width 317 height 21
click at [195, 386] on div "DSHIP" at bounding box center [181, 393] width 78 height 36
type input "*****"
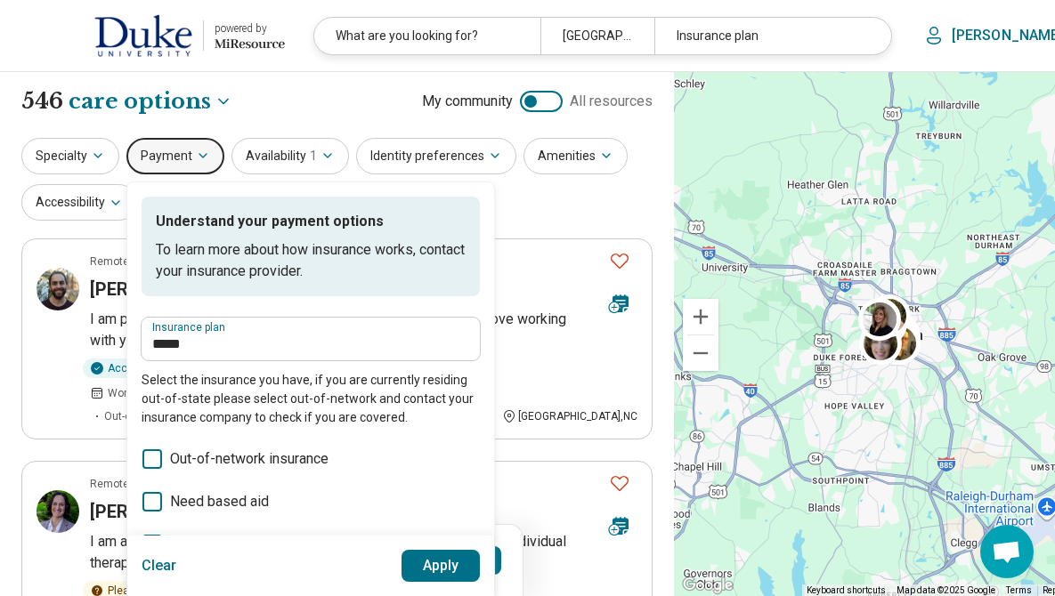
click at [436, 579] on button "Apply" at bounding box center [440, 566] width 79 height 32
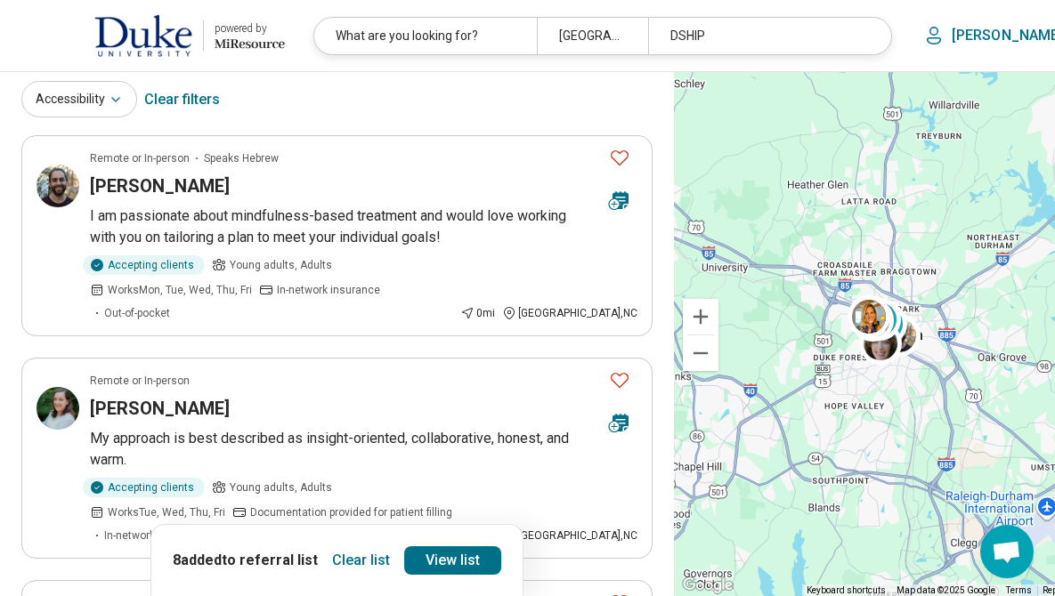
scroll to position [99, 0]
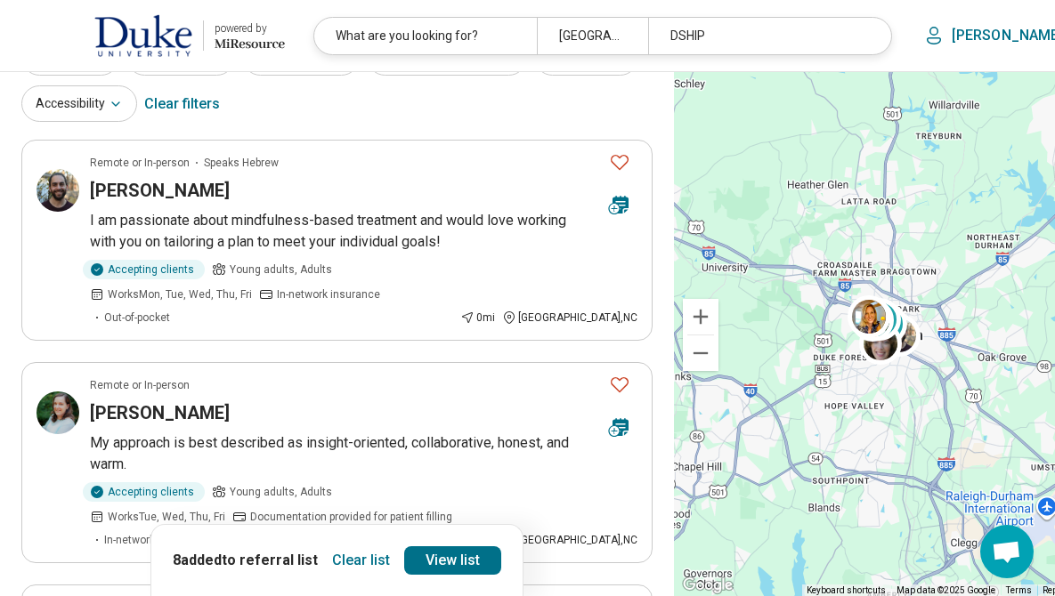
click at [344, 566] on button "Clear list" at bounding box center [361, 561] width 72 height 28
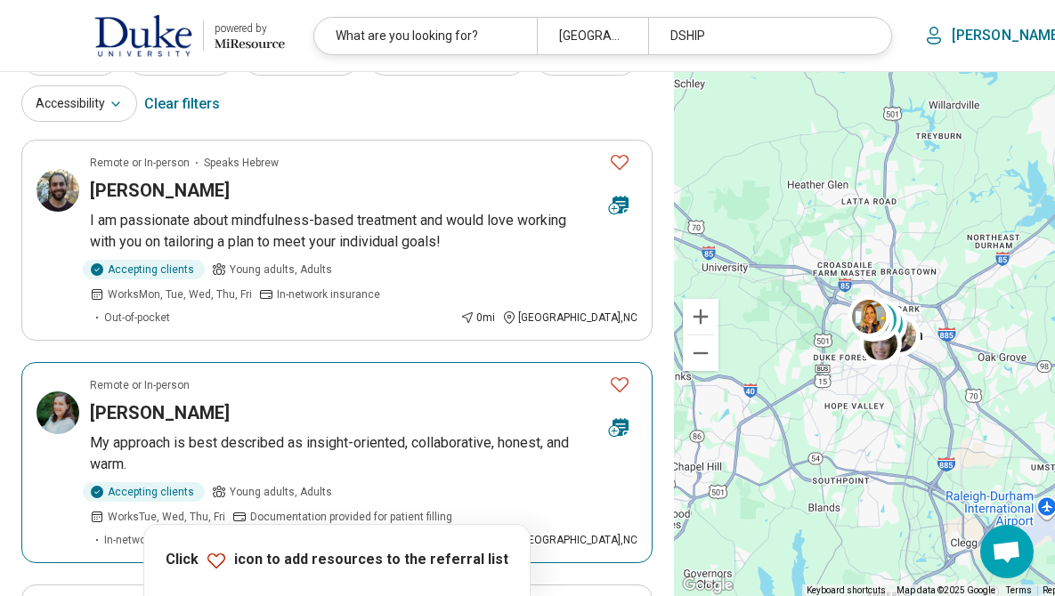
click at [611, 377] on icon "Favorite" at bounding box center [620, 384] width 18 height 15
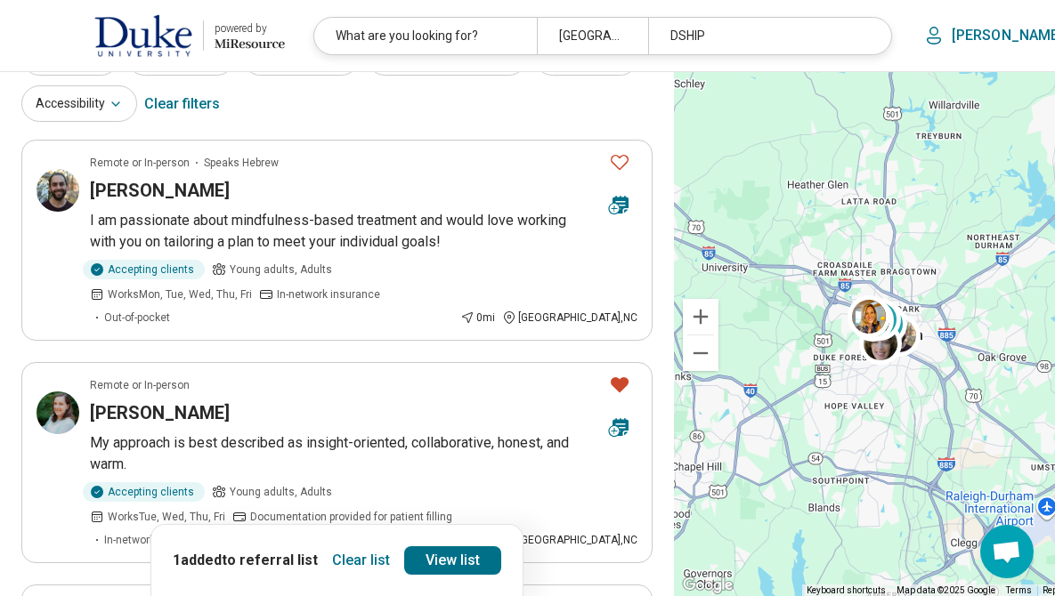
scroll to position [154, 0]
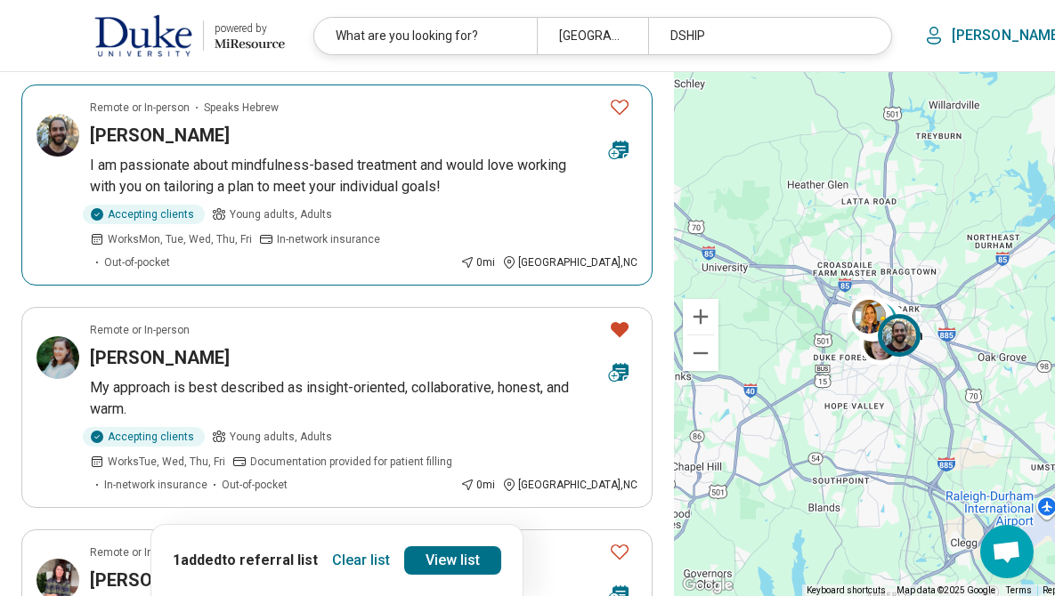
click at [611, 109] on icon "Favorite" at bounding box center [620, 107] width 18 height 15
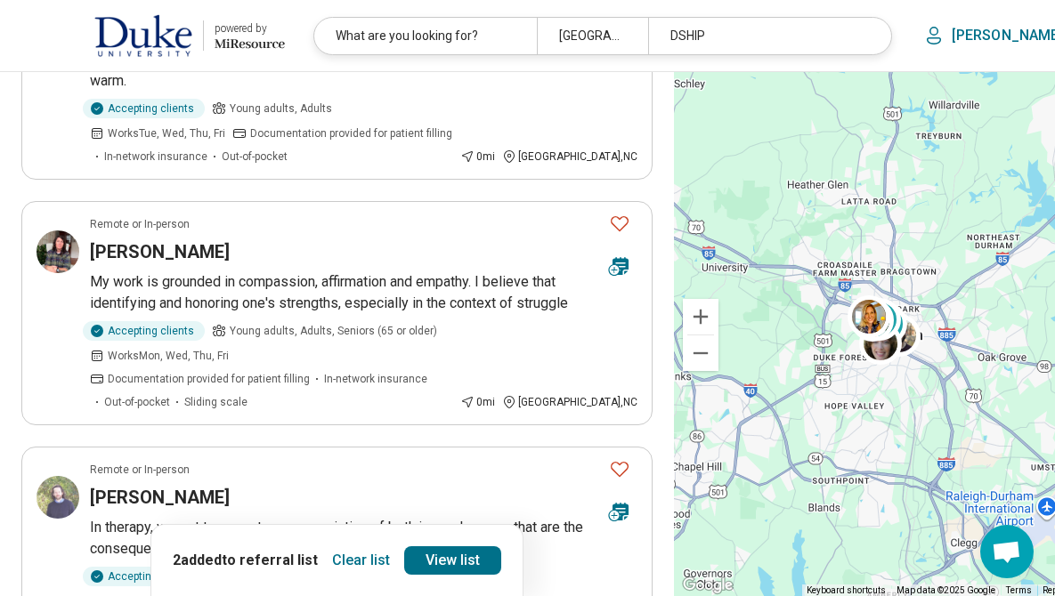
scroll to position [522, 0]
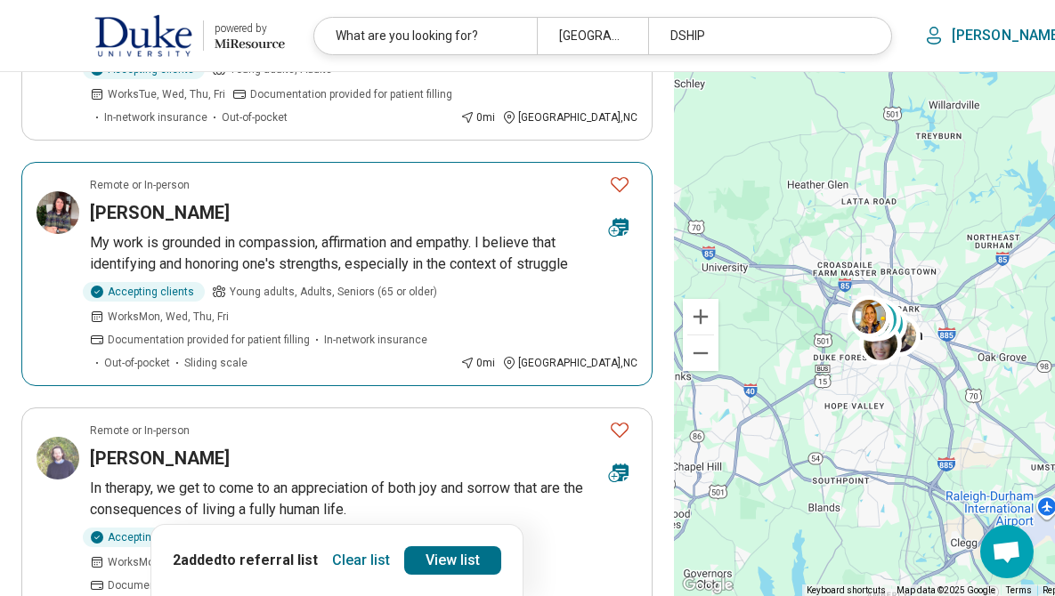
click at [609, 174] on icon "Favorite" at bounding box center [619, 184] width 21 height 21
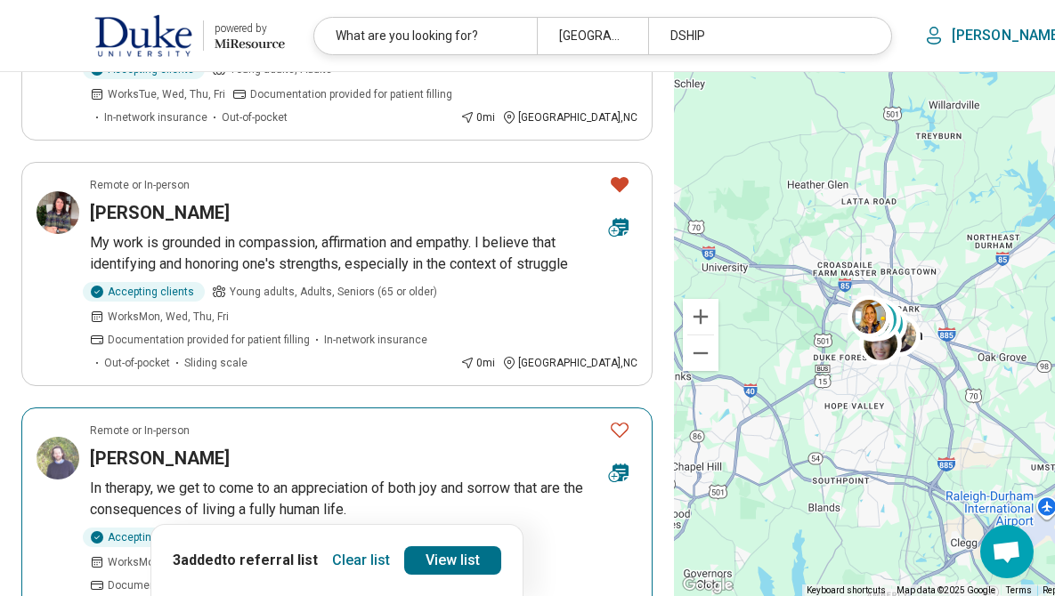
click at [609, 419] on icon "Favorite" at bounding box center [619, 429] width 21 height 21
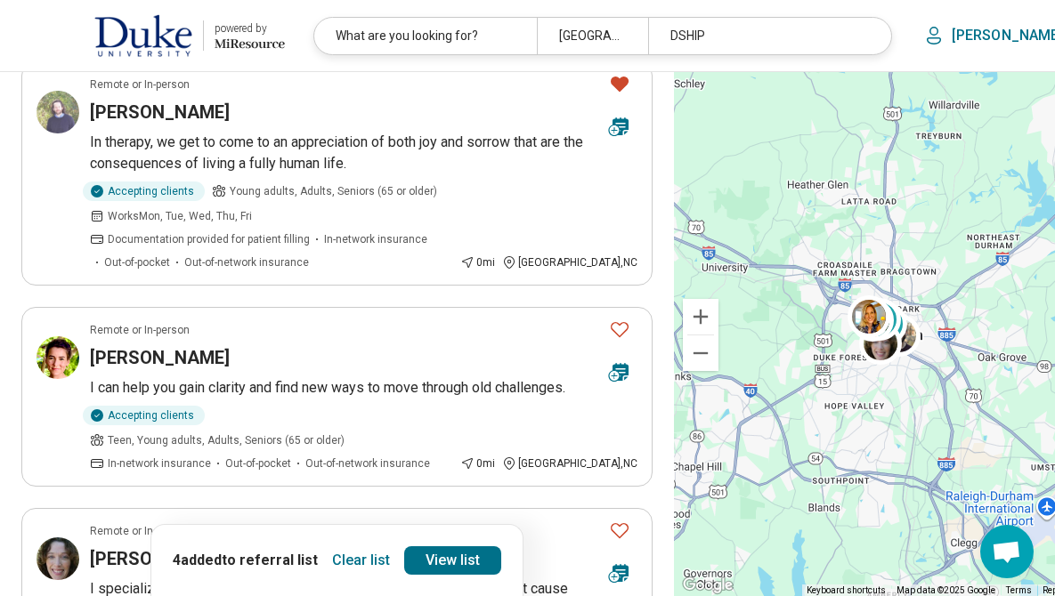
scroll to position [915, 0]
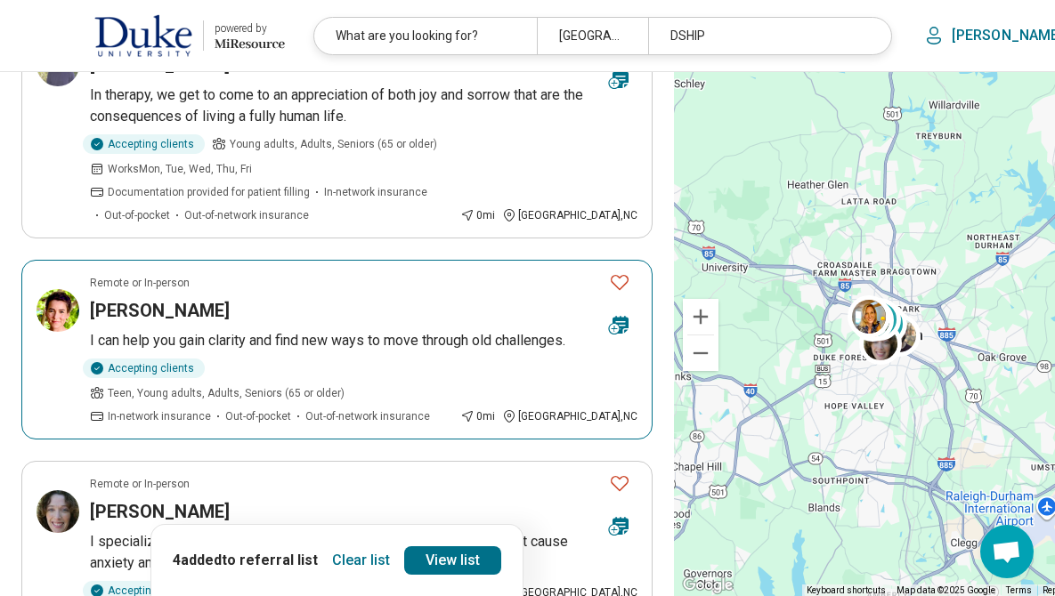
click at [609, 271] on icon "Favorite" at bounding box center [619, 281] width 21 height 21
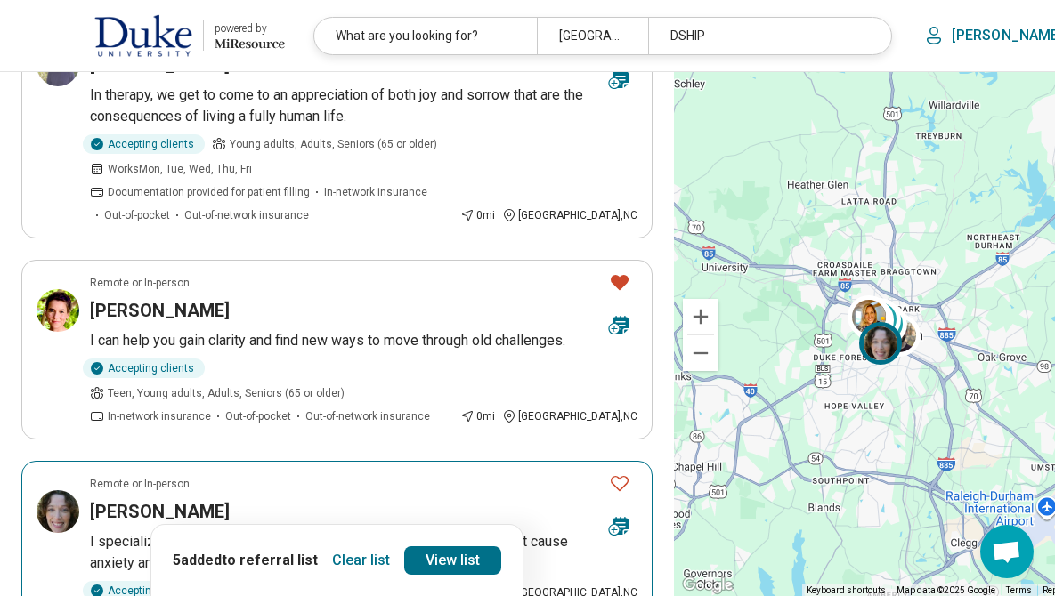
click at [609, 473] on icon "Favorite" at bounding box center [619, 483] width 21 height 21
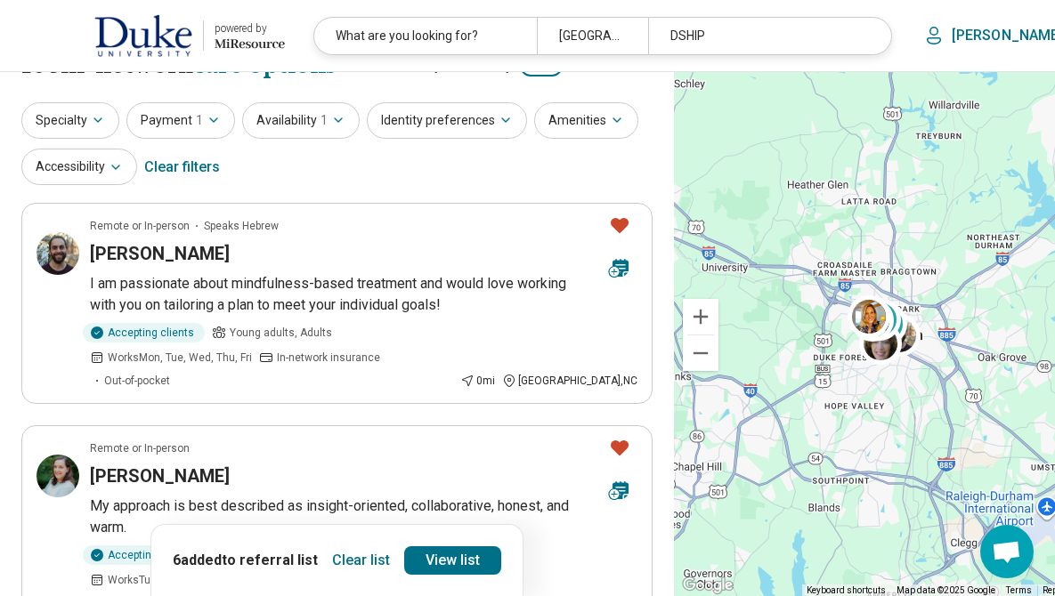
scroll to position [0, 0]
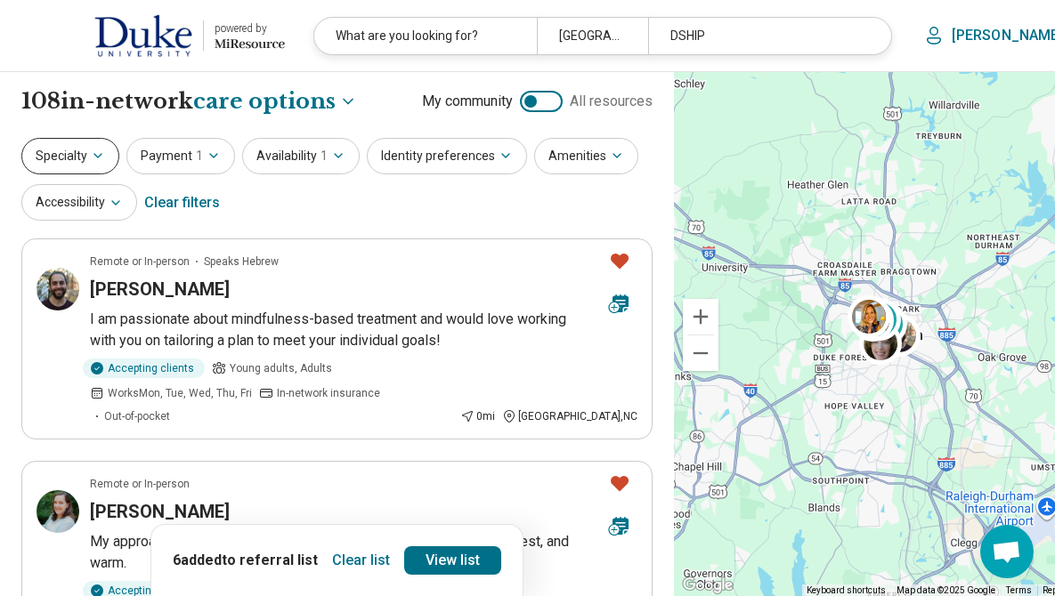
click at [90, 167] on button "Specialty" at bounding box center [70, 156] width 98 height 36
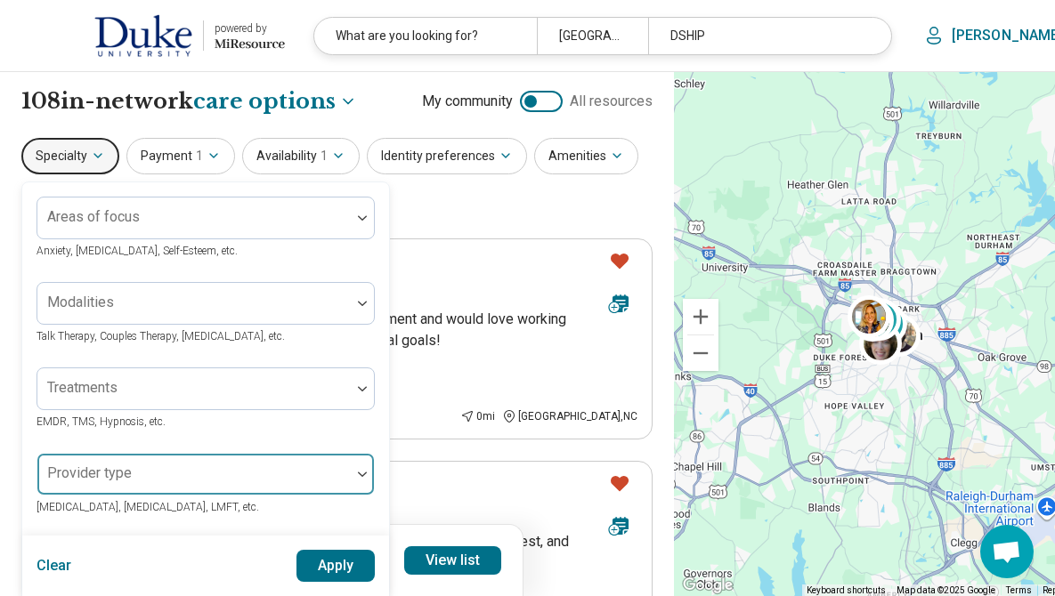
click at [205, 491] on div at bounding box center [194, 481] width 299 height 25
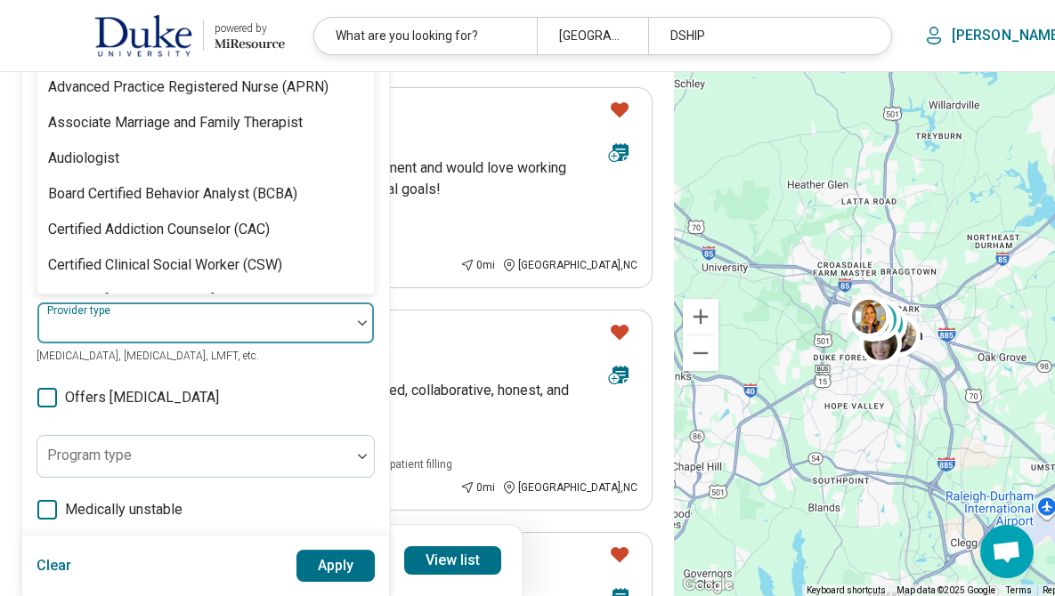
scroll to position [199, 0]
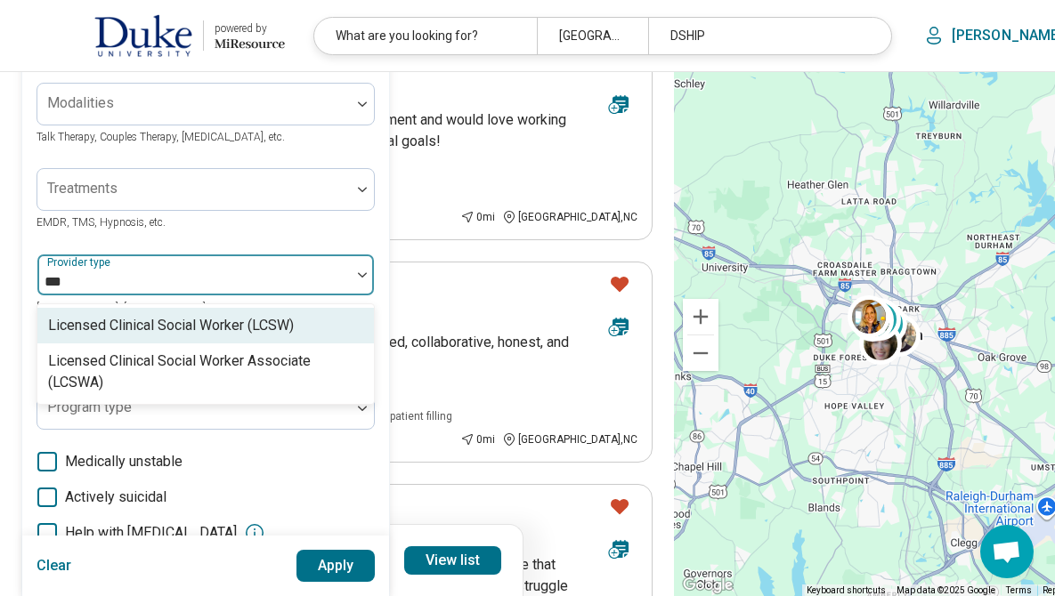
type input "****"
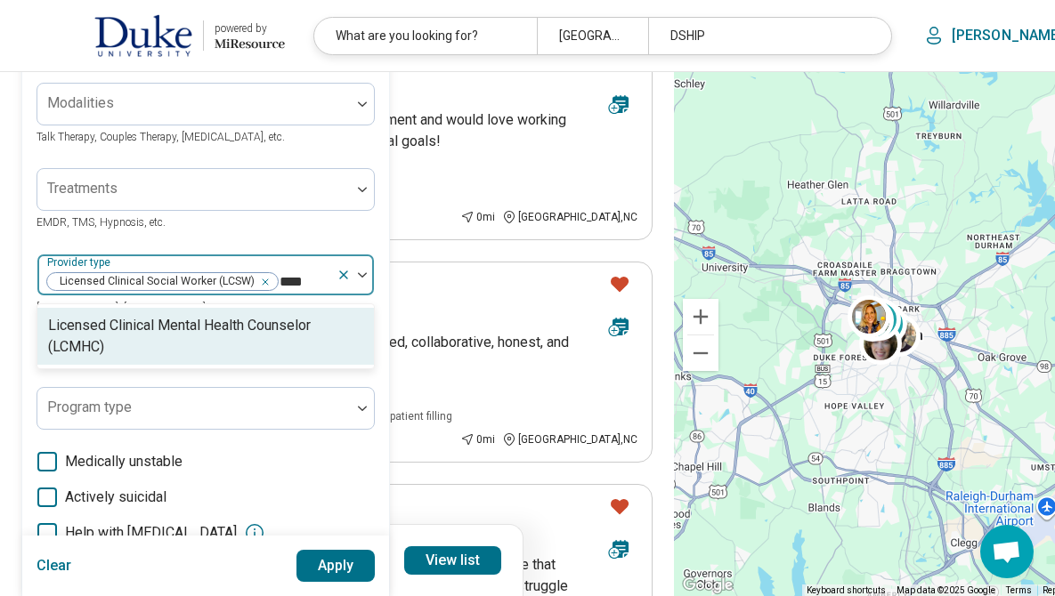
type input "*****"
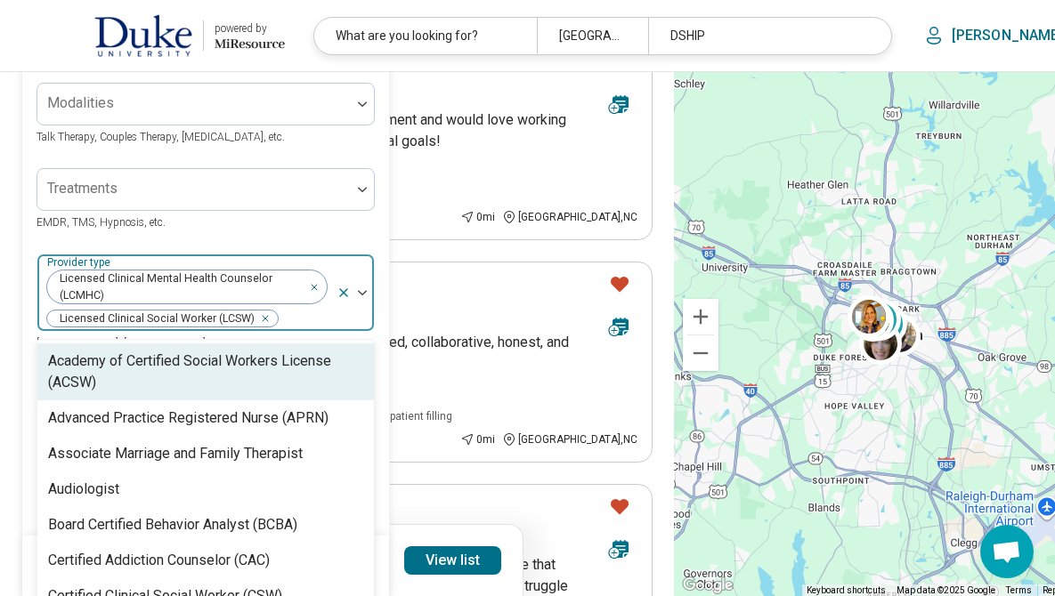
click at [314, 312] on div at bounding box center [304, 318] width 50 height 25
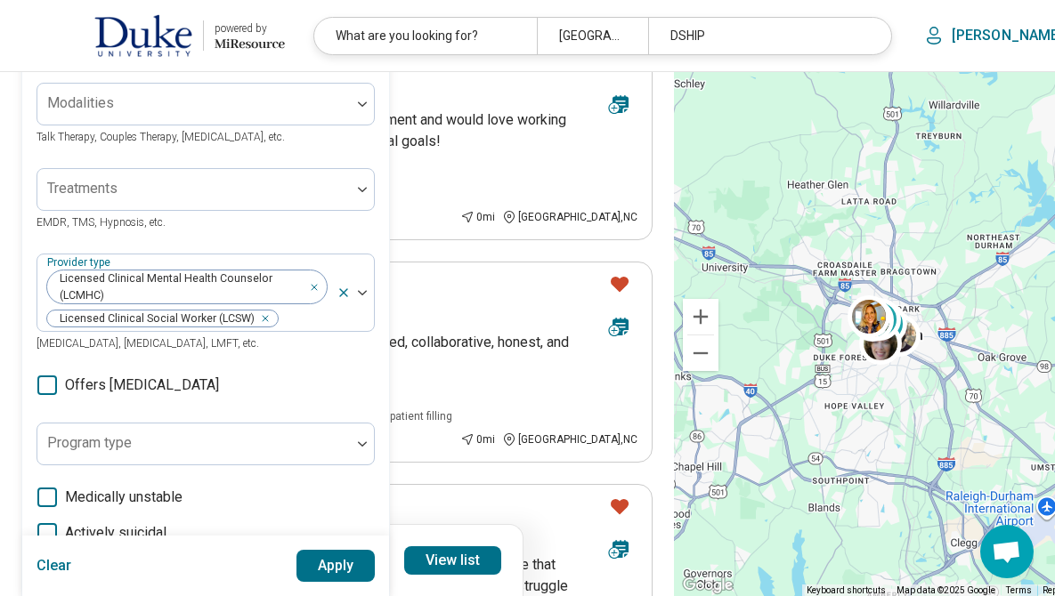
click at [360, 558] on button "Apply" at bounding box center [335, 566] width 79 height 32
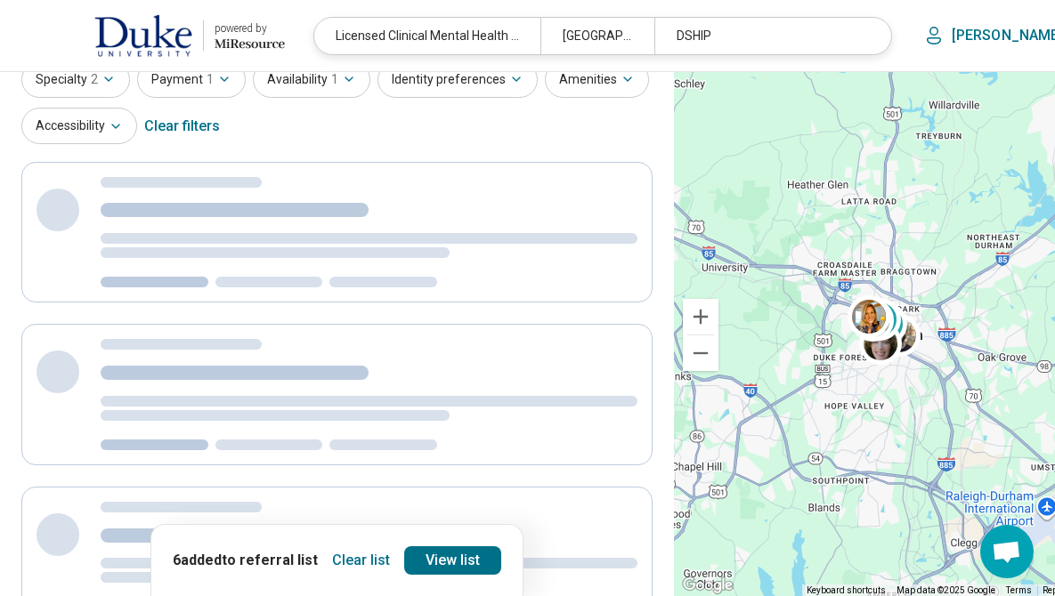
scroll to position [5, 0]
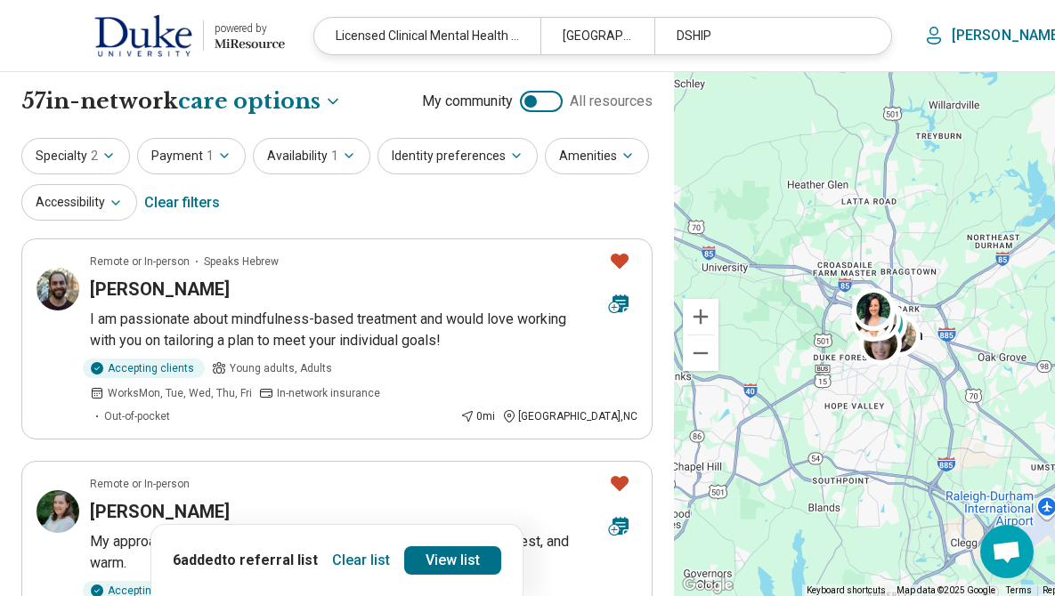
click at [340, 562] on button "Clear list" at bounding box center [361, 561] width 72 height 28
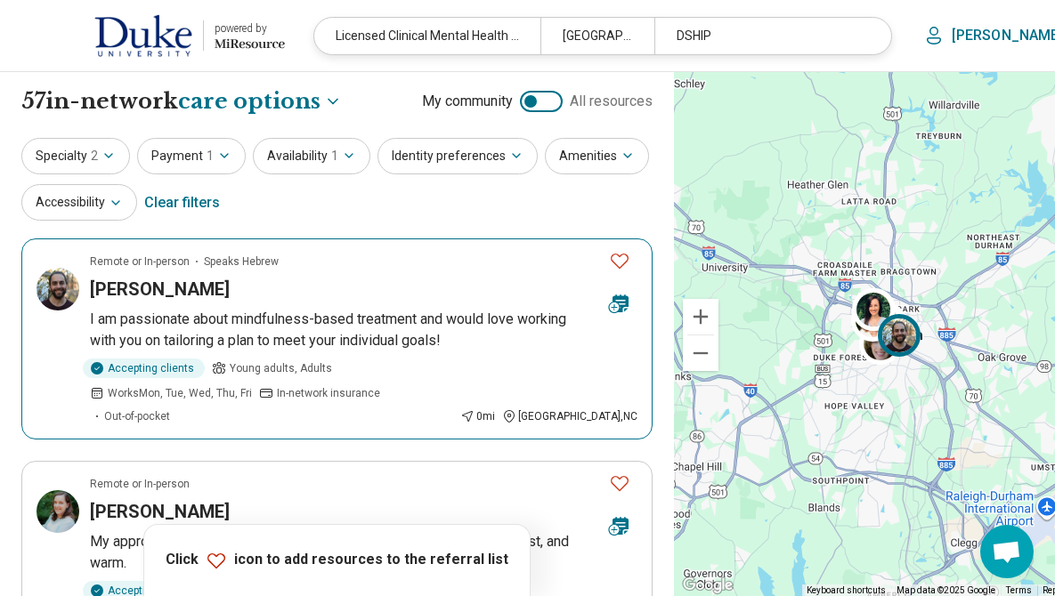
click at [611, 265] on icon "Favorite" at bounding box center [620, 261] width 18 height 15
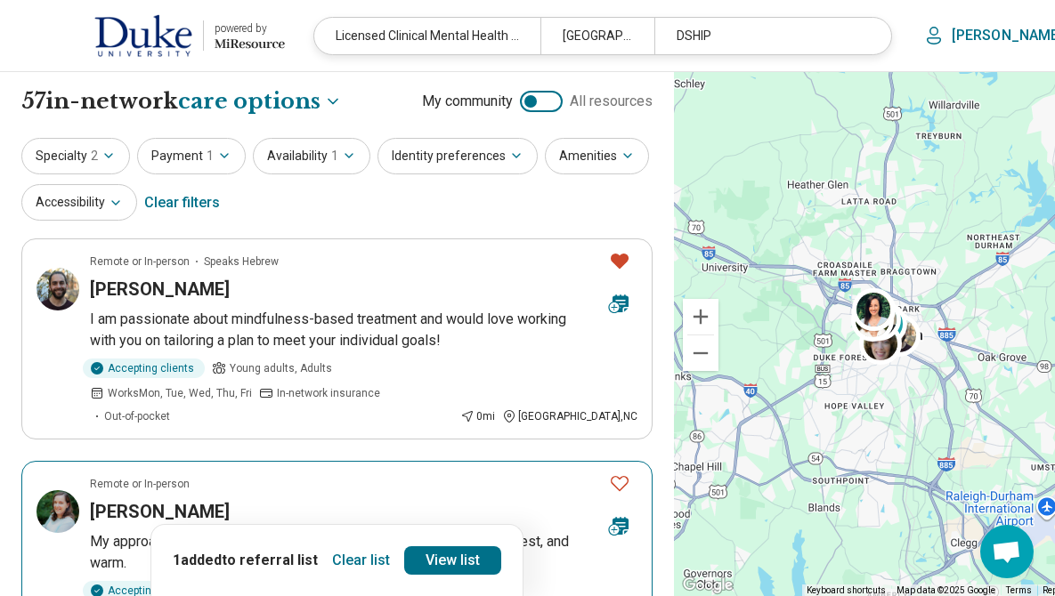
click at [611, 476] on icon "Favorite" at bounding box center [620, 483] width 18 height 15
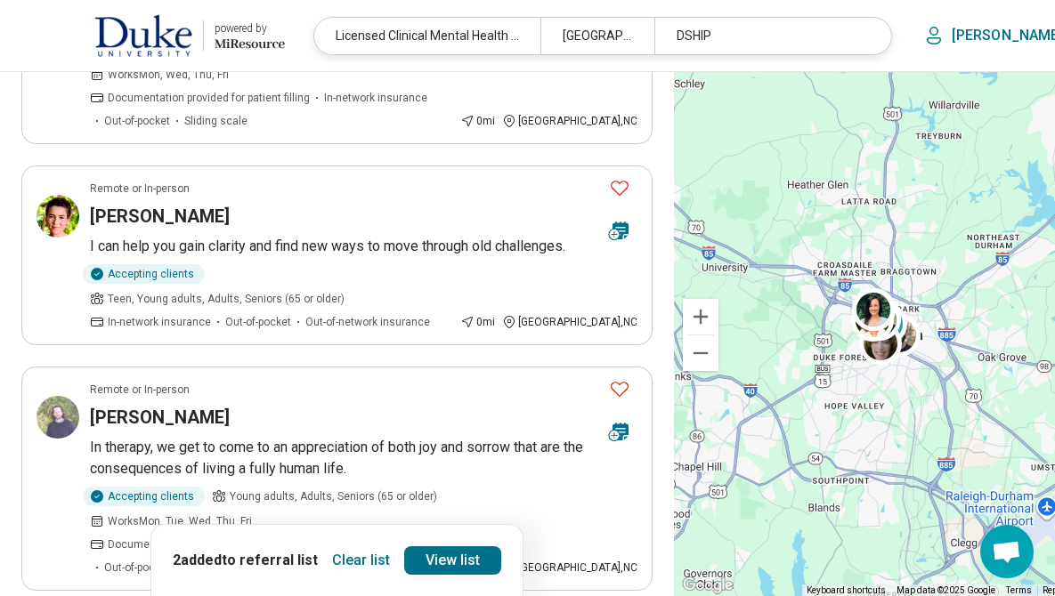
scroll to position [767, 0]
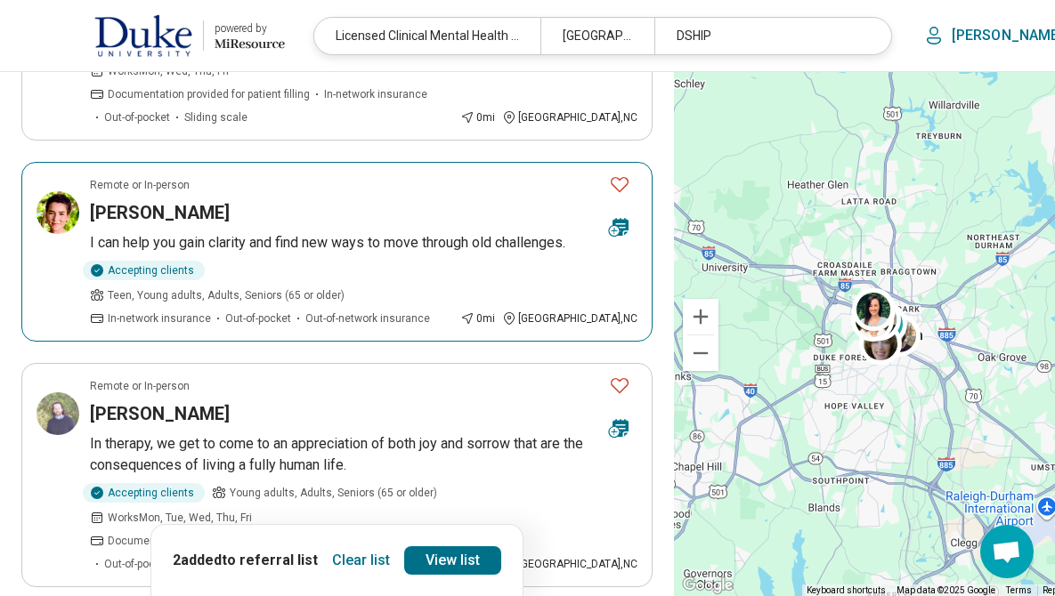
click at [609, 174] on icon "Favorite" at bounding box center [619, 184] width 21 height 21
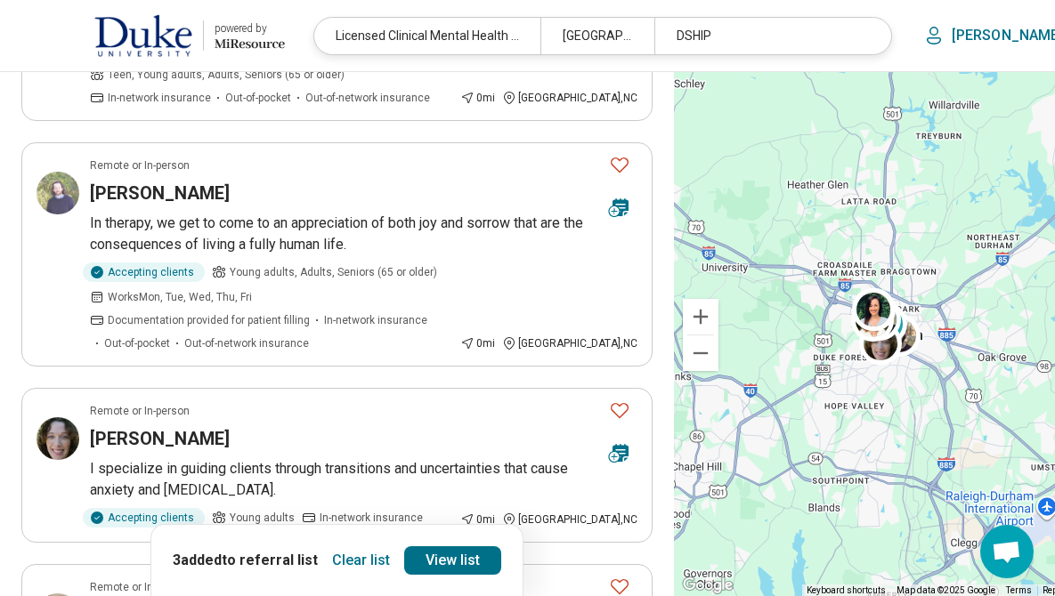
scroll to position [986, 0]
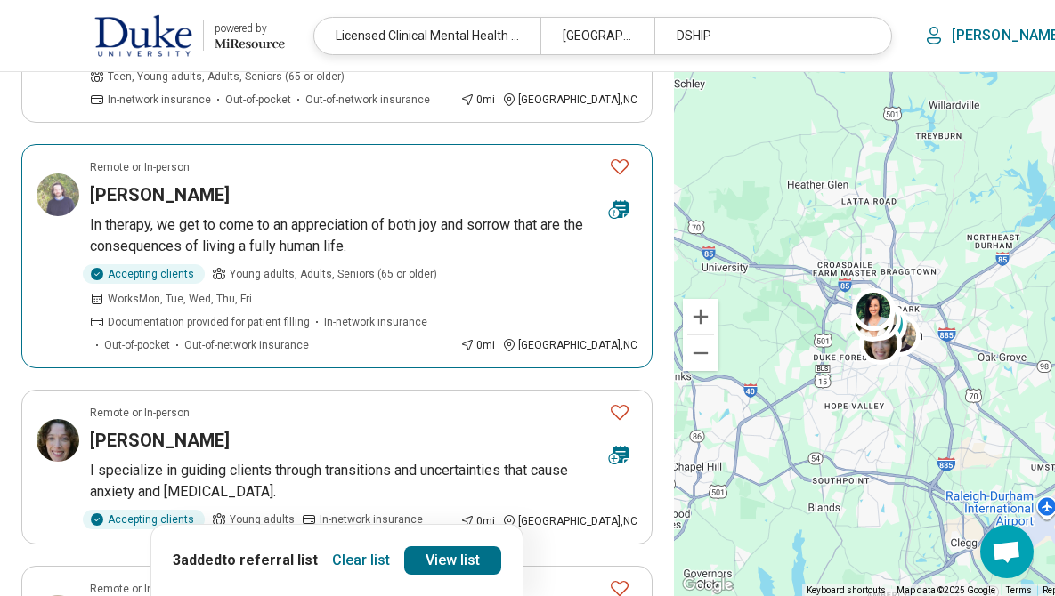
click at [609, 156] on icon "Favorite" at bounding box center [619, 166] width 21 height 21
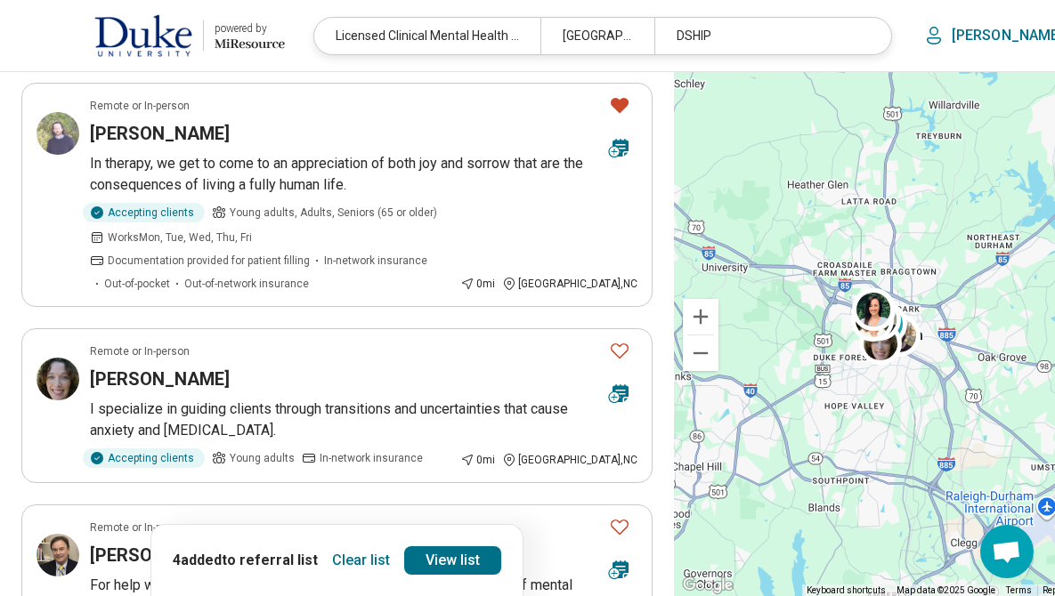
scroll to position [1166, 0]
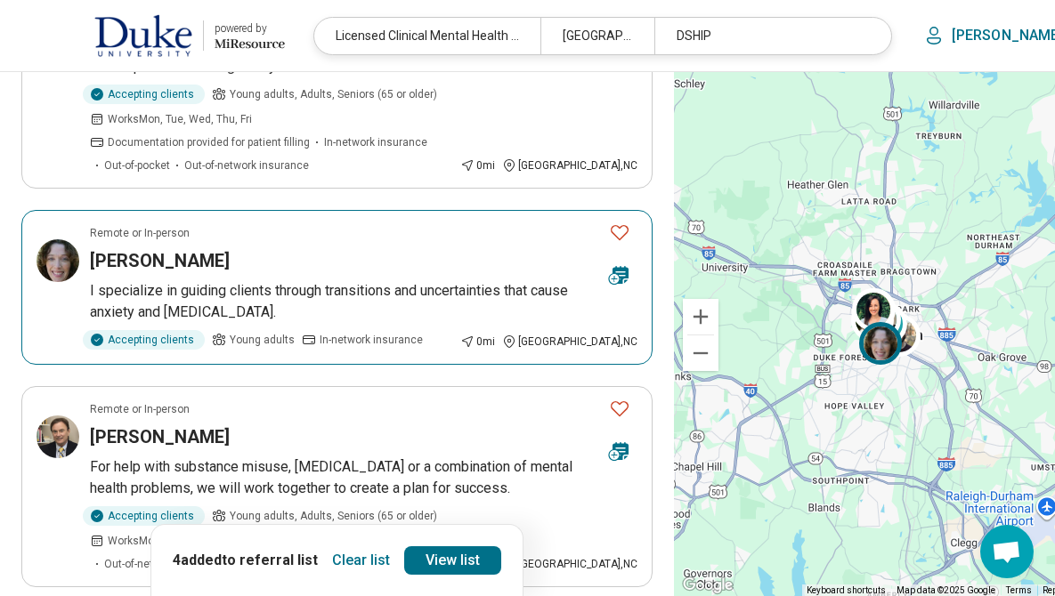
click at [609, 222] on icon "Favorite" at bounding box center [619, 232] width 21 height 21
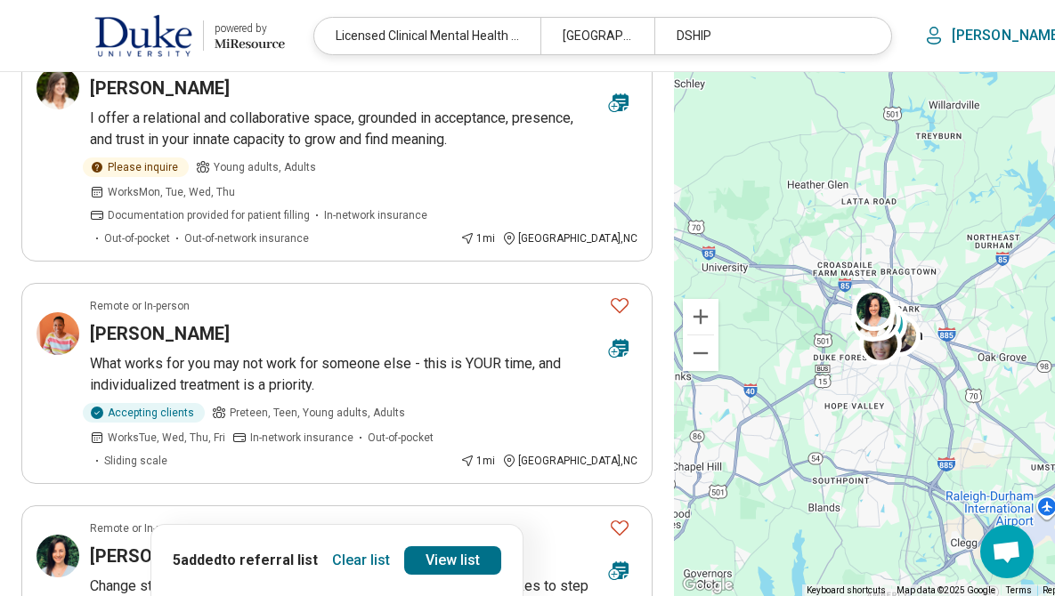
scroll to position [1774, 0]
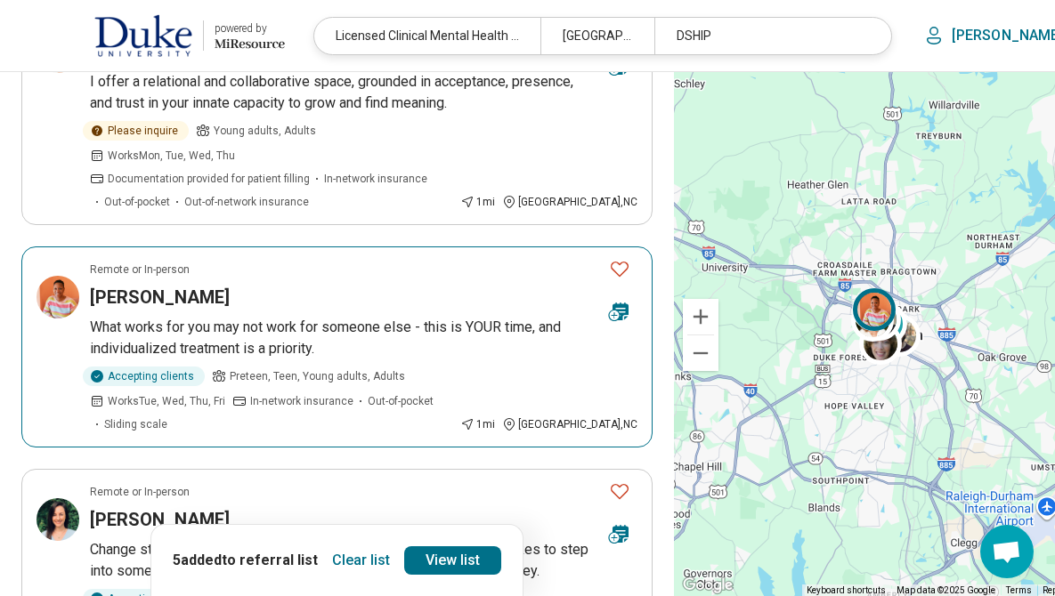
click at [609, 258] on icon "Favorite" at bounding box center [619, 268] width 21 height 21
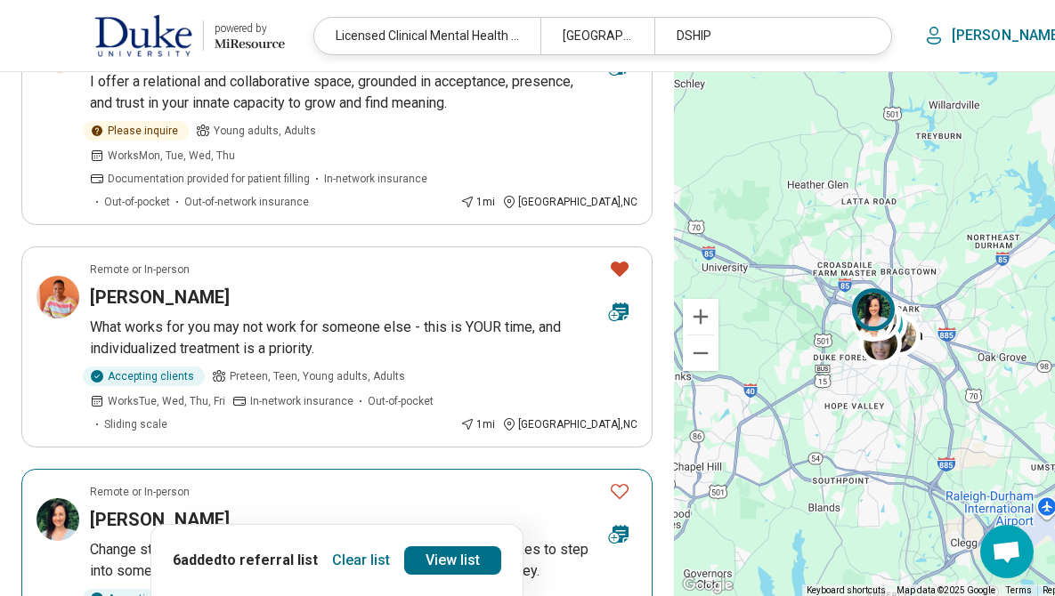
click at [609, 481] on icon "Favorite" at bounding box center [619, 491] width 21 height 21
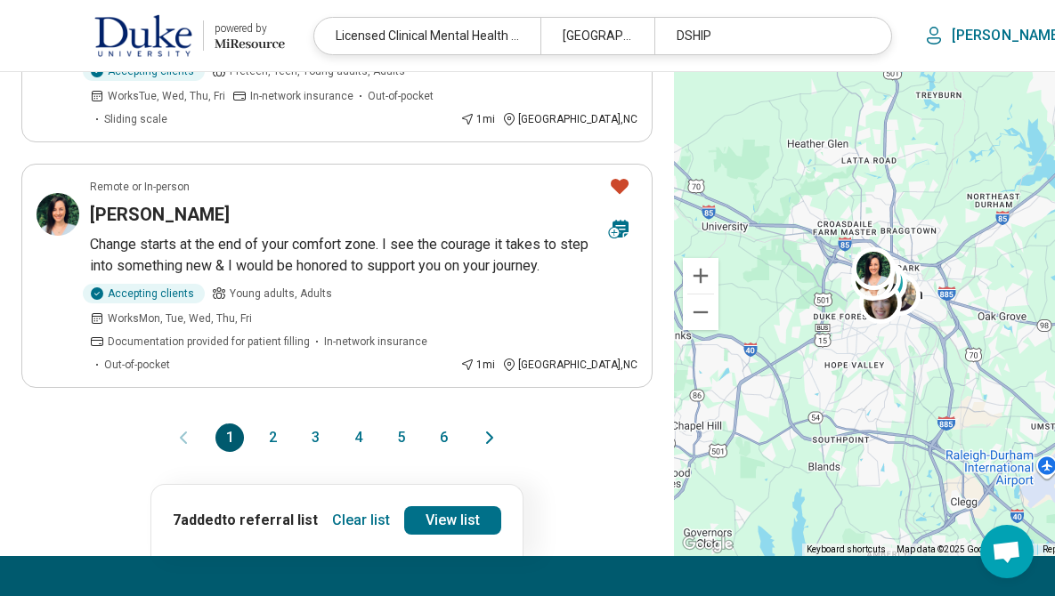
scroll to position [2086, 0]
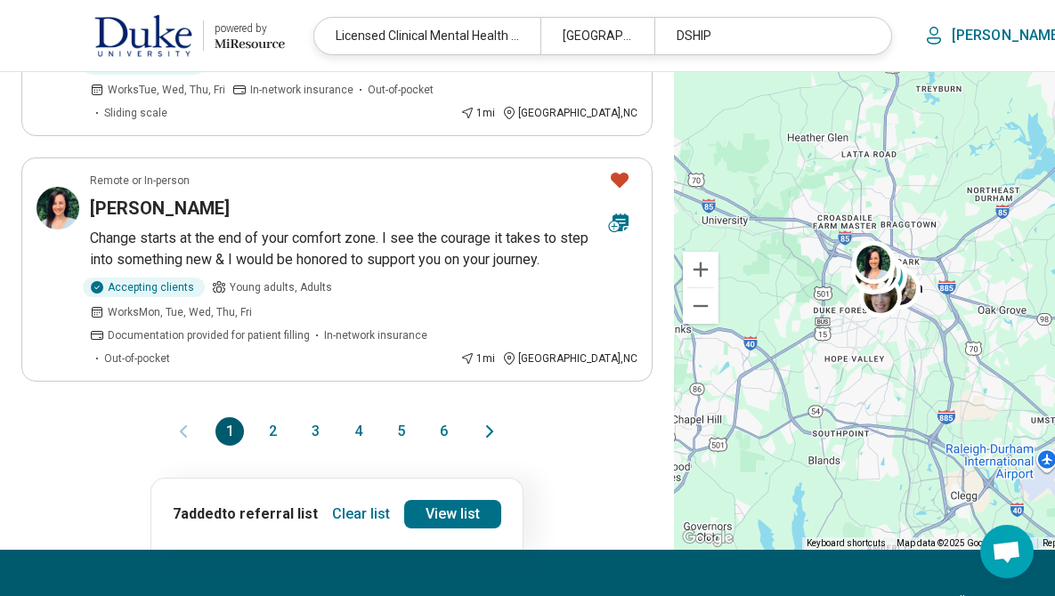
click at [258, 417] on button "2" at bounding box center [272, 431] width 28 height 28
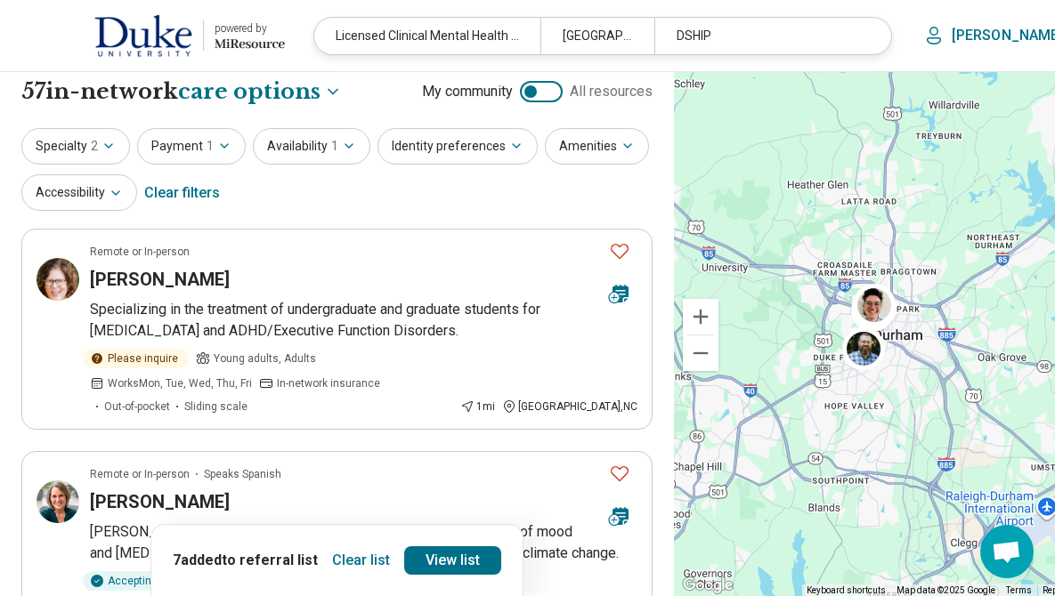
scroll to position [0, 0]
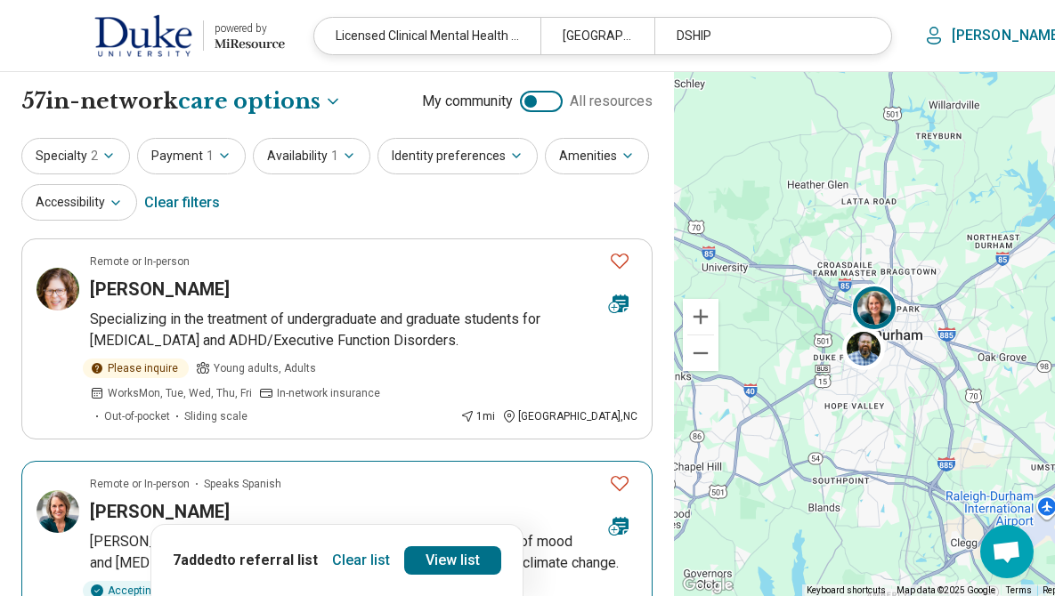
click at [609, 490] on icon "Favorite" at bounding box center [619, 483] width 21 height 21
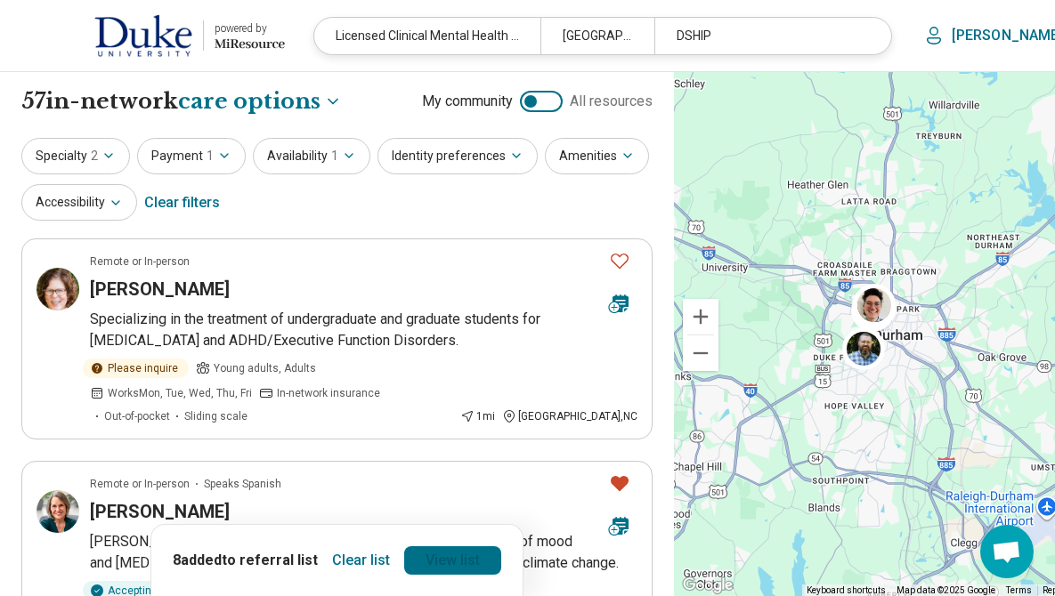
click at [431, 565] on link "View list" at bounding box center [452, 561] width 97 height 28
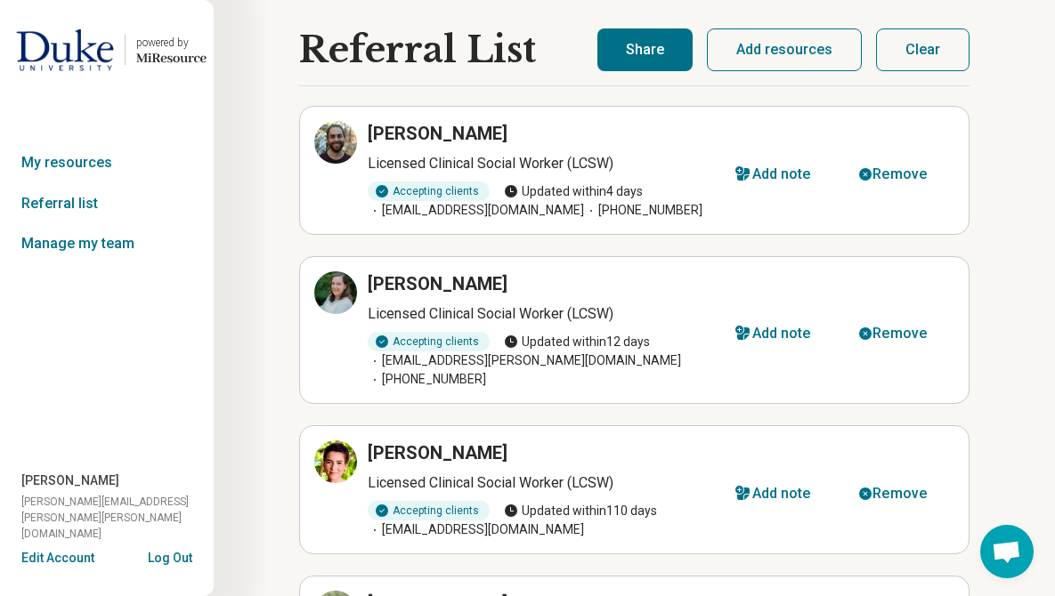
click at [640, 61] on button "Share" at bounding box center [644, 49] width 95 height 43
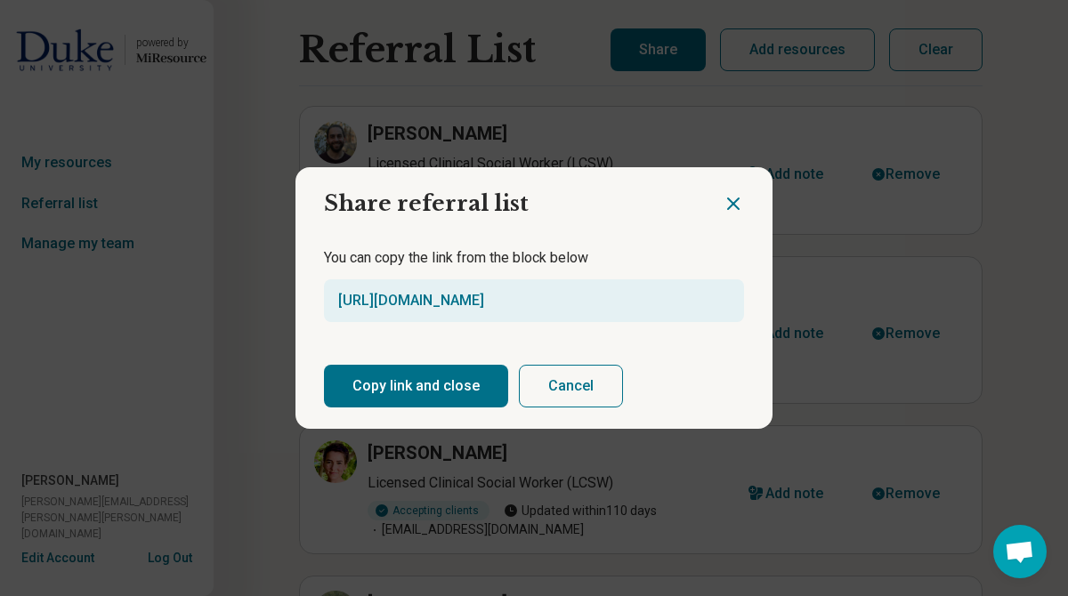
click at [417, 393] on button "Copy link and close" at bounding box center [416, 386] width 184 height 43
